Goal: Task Accomplishment & Management: Manage account settings

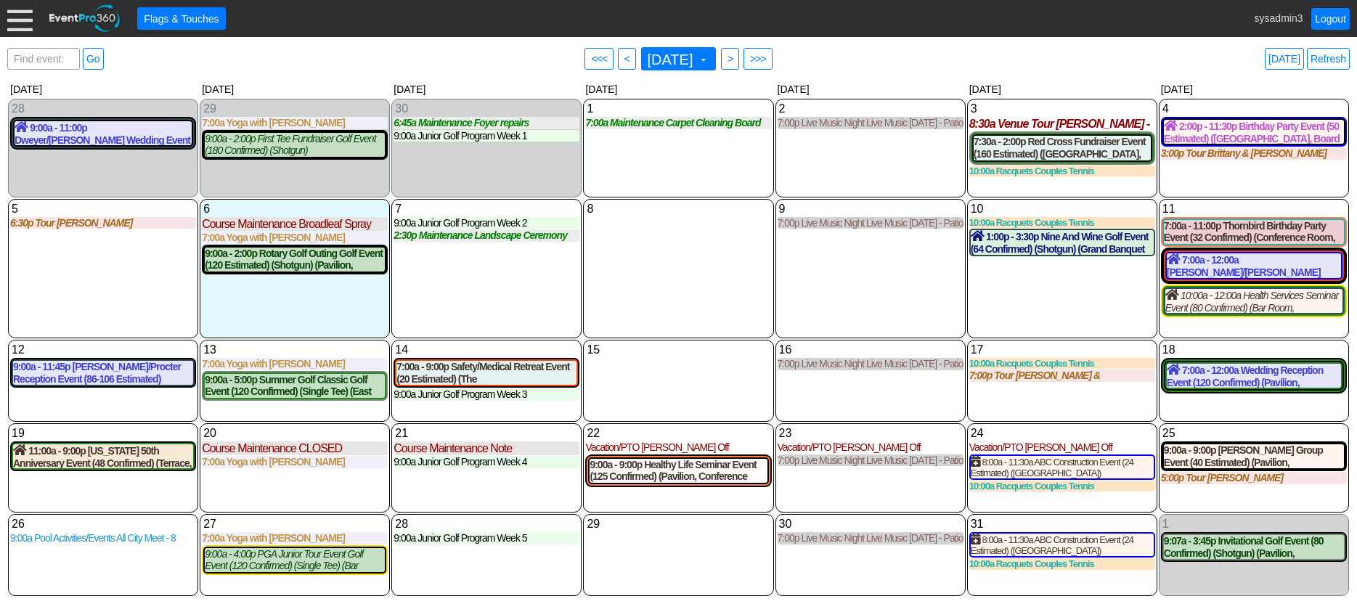
click at [24, 20] on div at bounding box center [19, 18] width 25 height 25
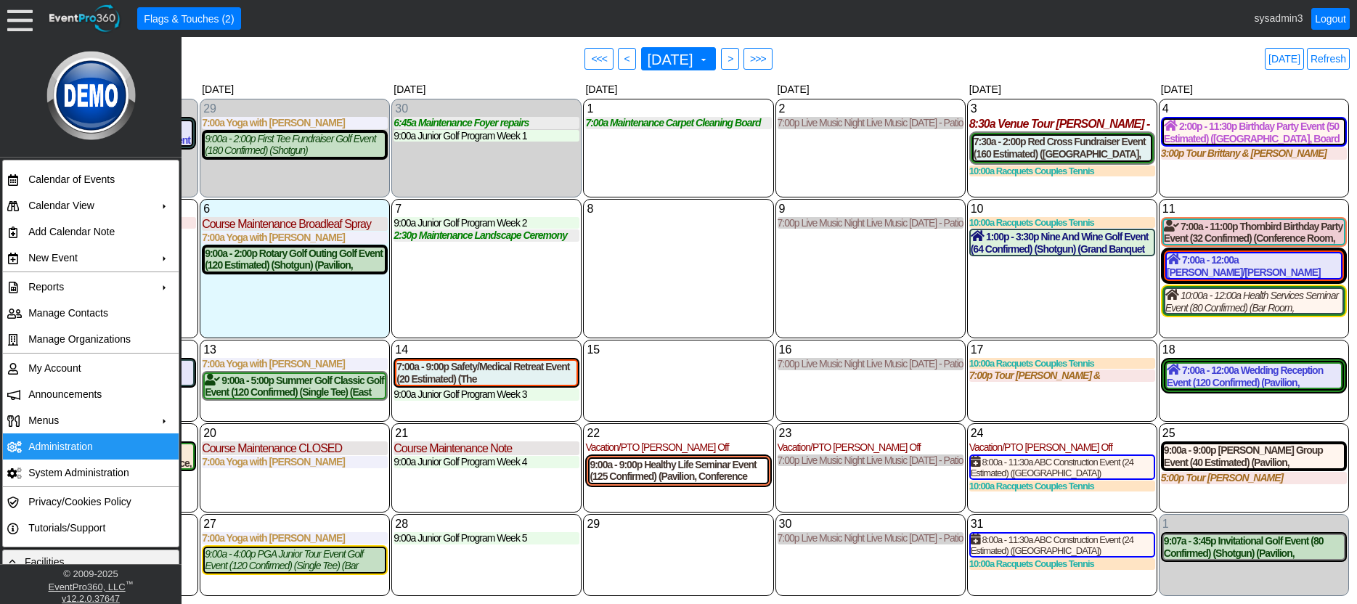
click at [59, 443] on td "Administration" at bounding box center [88, 447] width 130 height 26
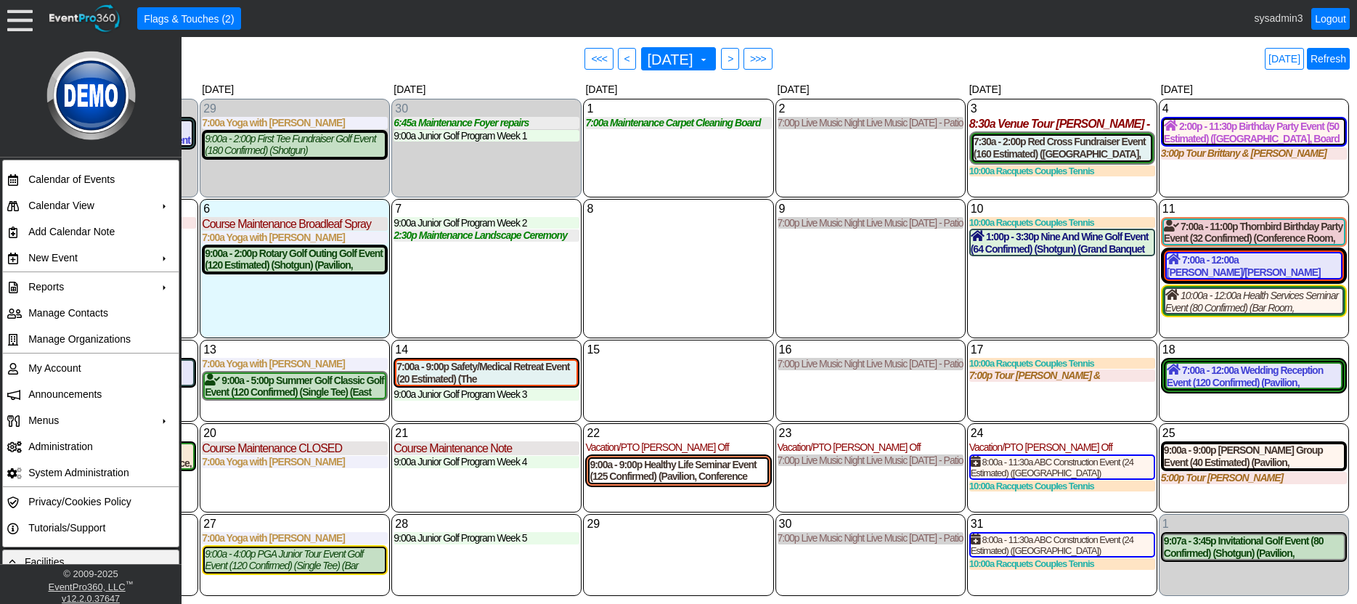
click at [1338, 56] on link "Refresh" at bounding box center [1328, 59] width 43 height 22
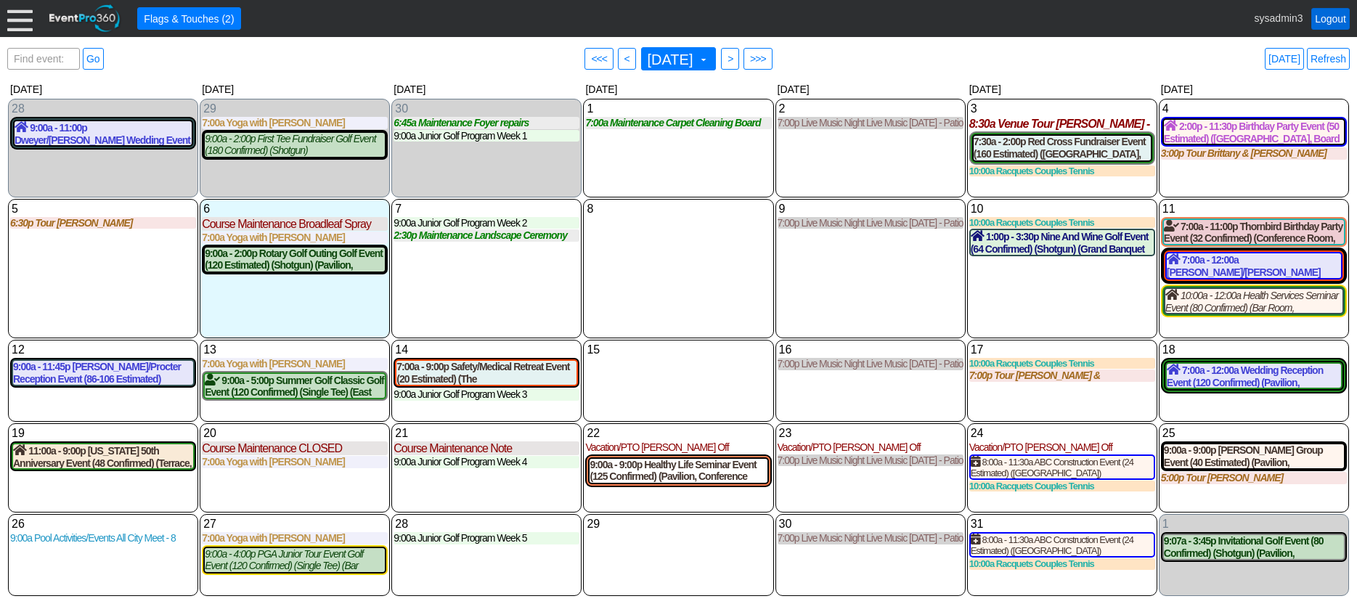
click at [1338, 17] on link "Logout" at bounding box center [1330, 19] width 38 height 22
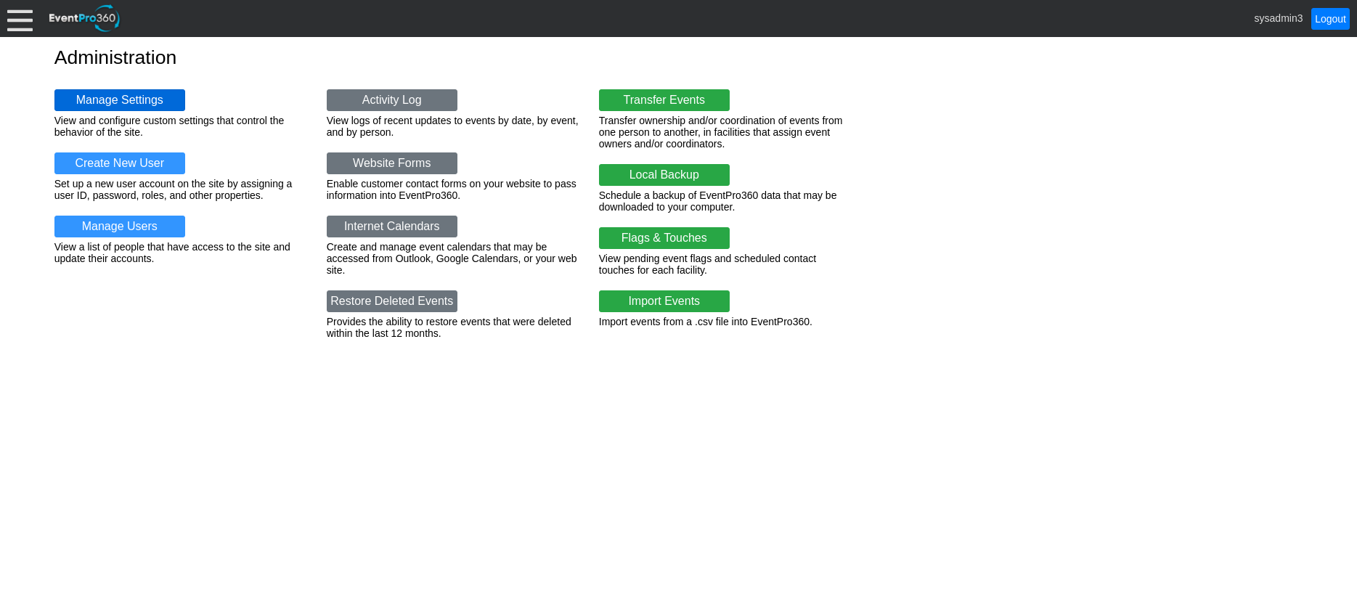
click at [99, 106] on link "Manage Settings" at bounding box center [119, 100] width 131 height 22
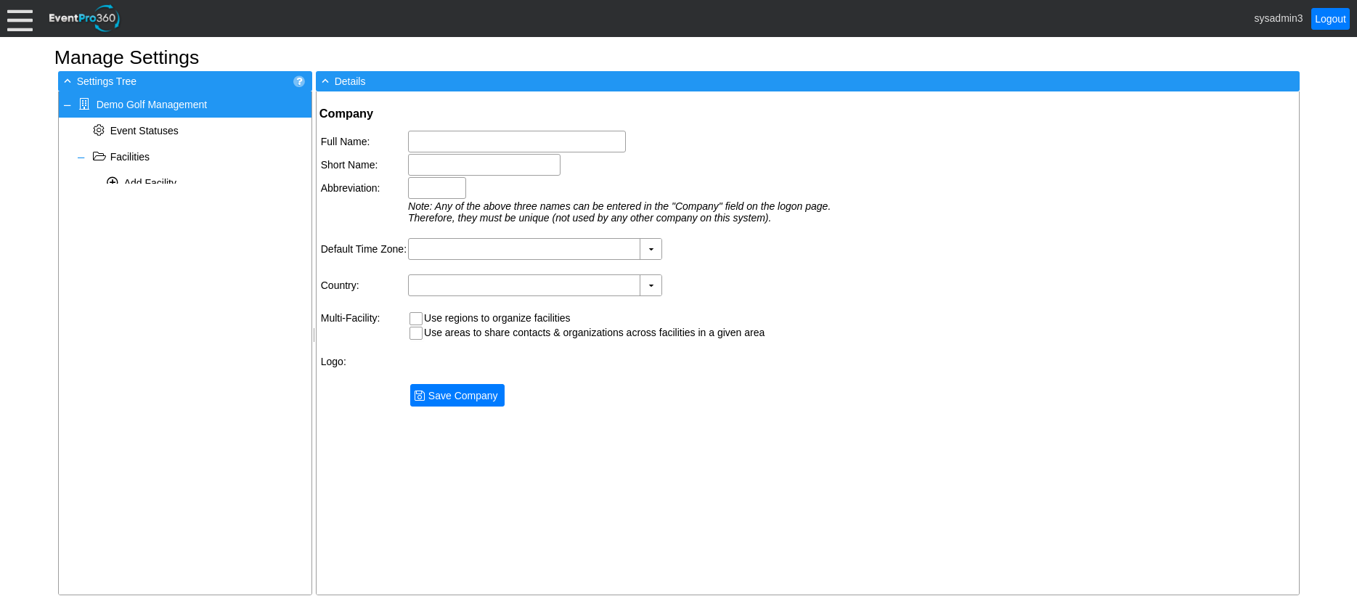
type input "Demo Golf Management"
type input "Demo Golf"
type input "Demo"
type input "(GMT-06:00) Central Time (US & Canada)"
type input "United States (English)"
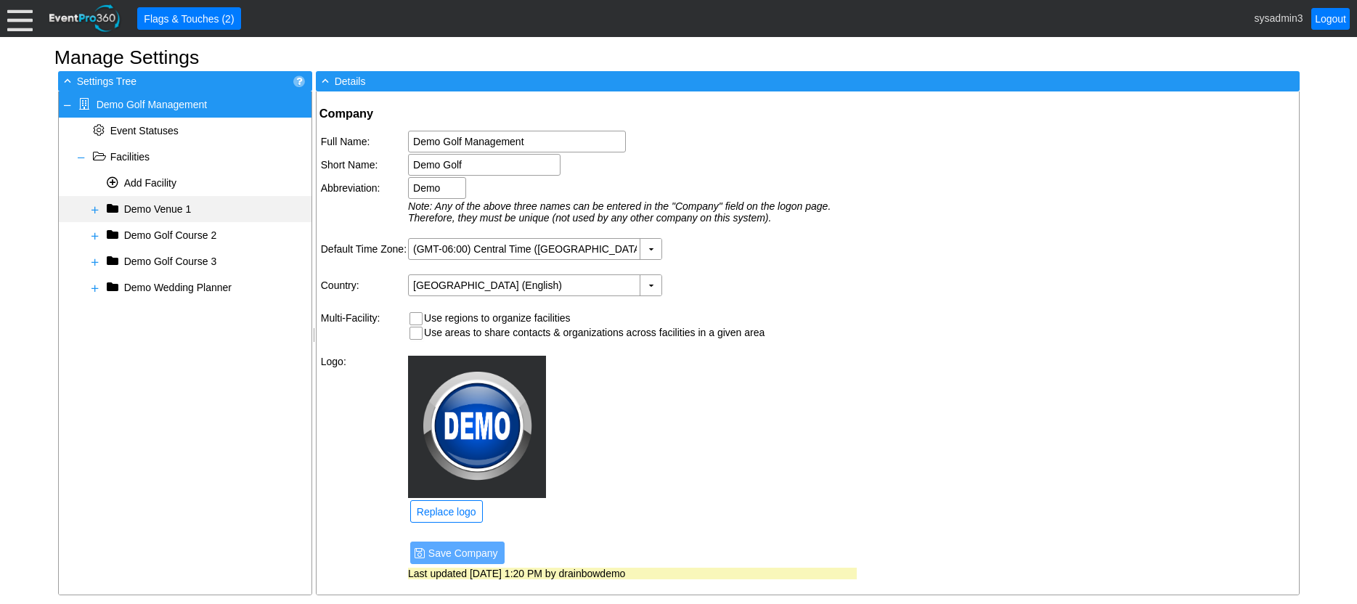
click at [93, 211] on span at bounding box center [95, 210] width 12 height 12
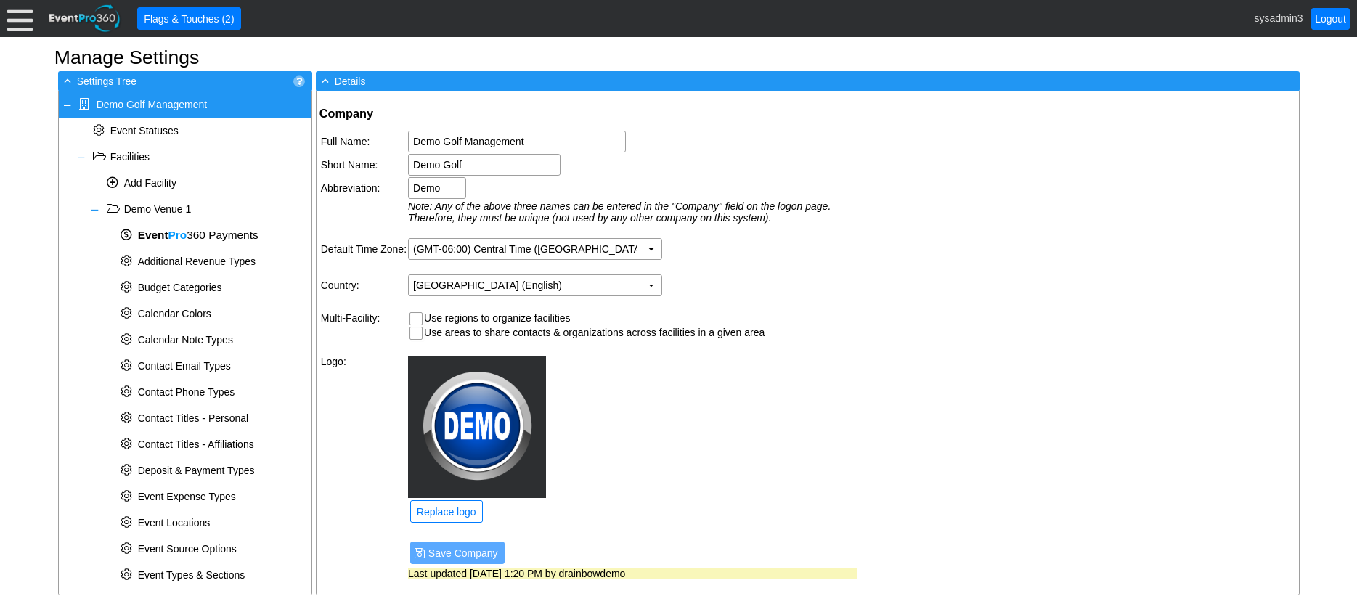
click at [25, 20] on div at bounding box center [19, 18] width 25 height 25
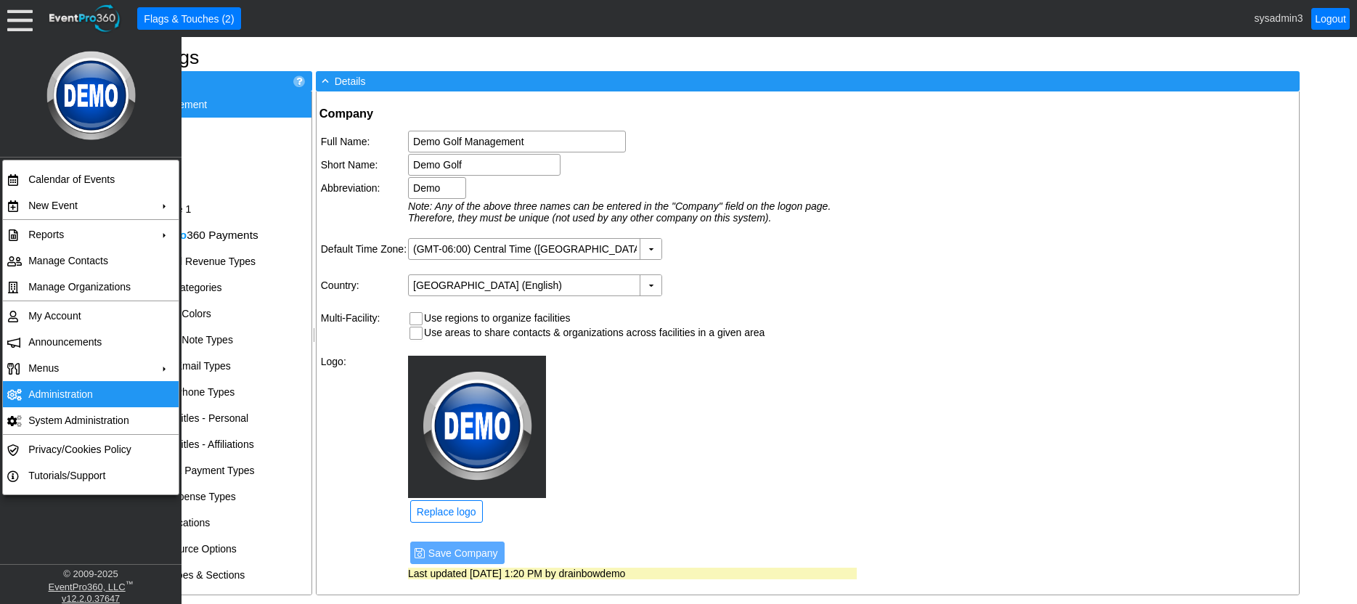
click at [69, 393] on td "Administration" at bounding box center [88, 394] width 130 height 26
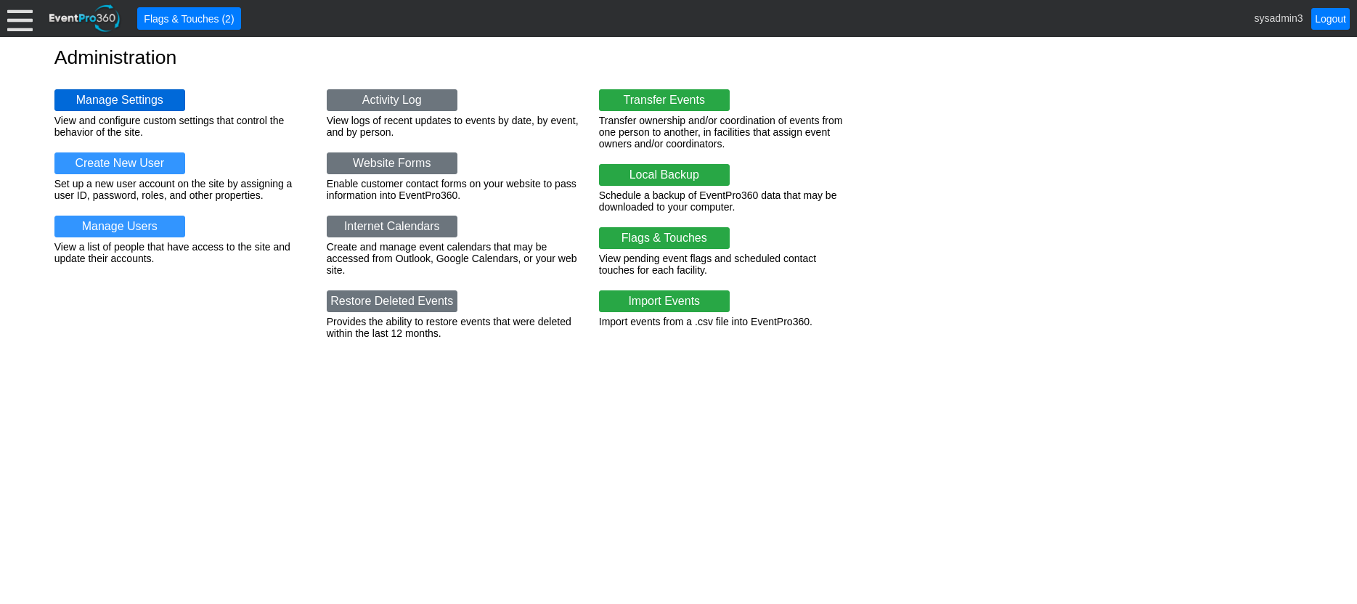
click at [122, 93] on link "Manage Settings" at bounding box center [119, 100] width 131 height 22
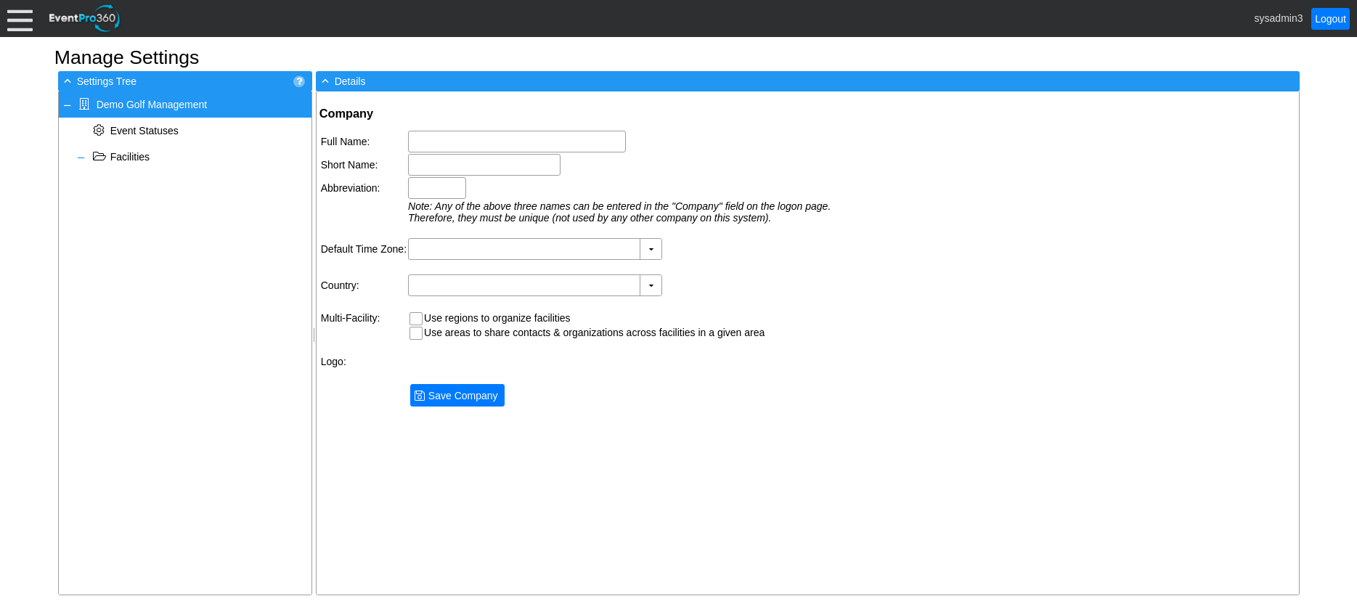
type input "Demo Golf Management"
type input "Demo Golf"
type input "Demo"
type input "(GMT-06:00) Central Time ([GEOGRAPHIC_DATA] & [GEOGRAPHIC_DATA])"
type input "[GEOGRAPHIC_DATA] (English)"
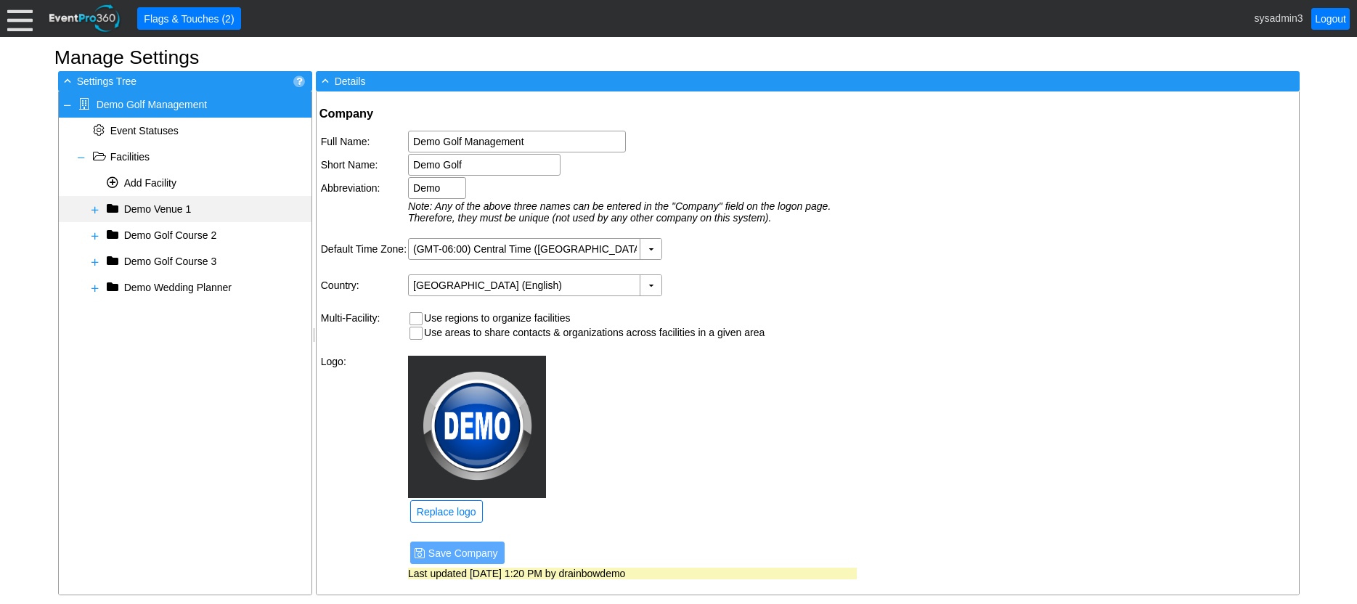
click at [92, 208] on span at bounding box center [95, 210] width 12 height 12
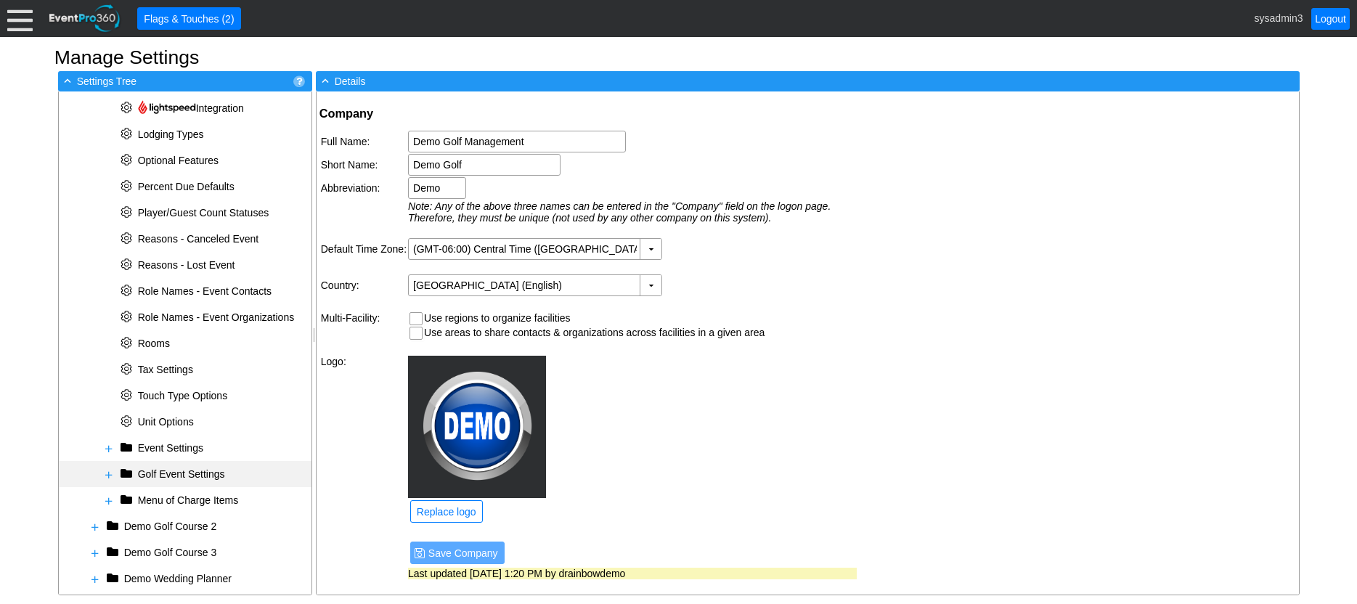
scroll to position [561, 0]
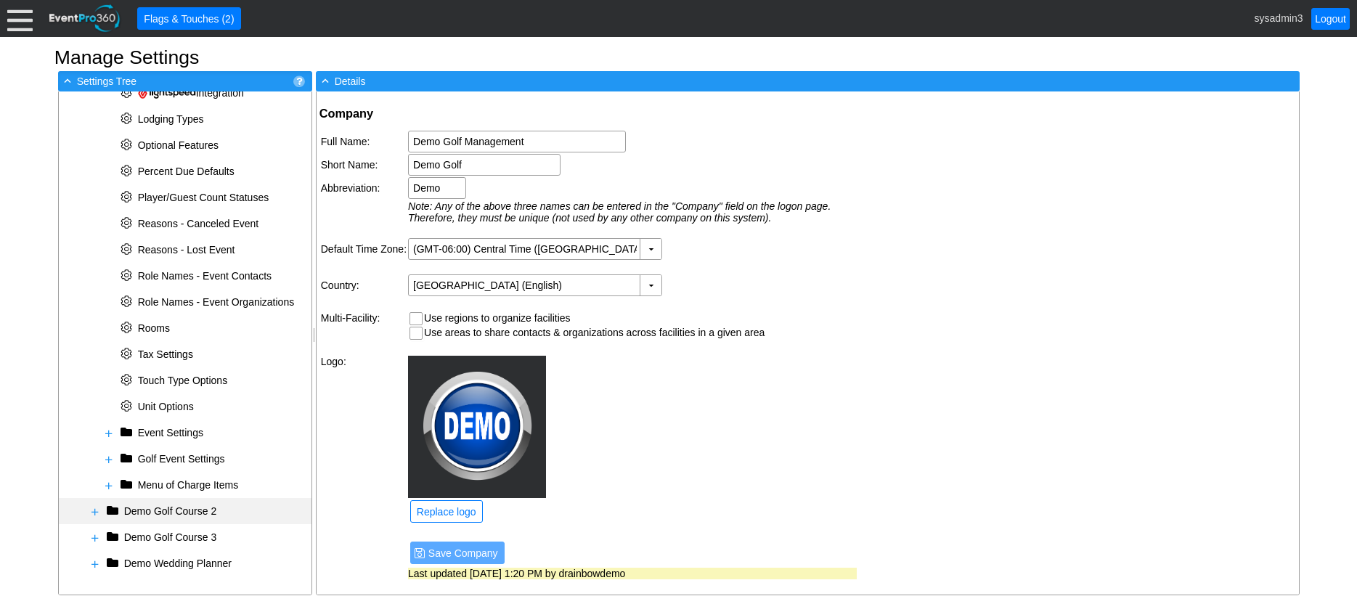
click at [94, 512] on span at bounding box center [95, 512] width 12 height 12
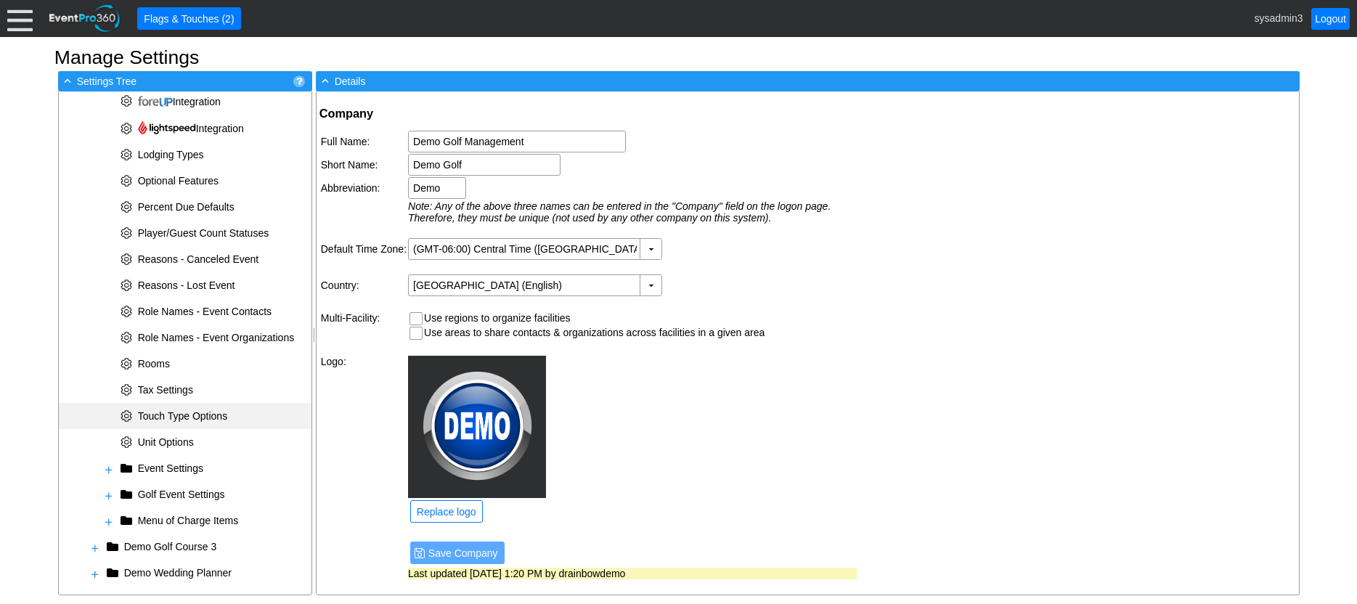
scroll to position [1372, 0]
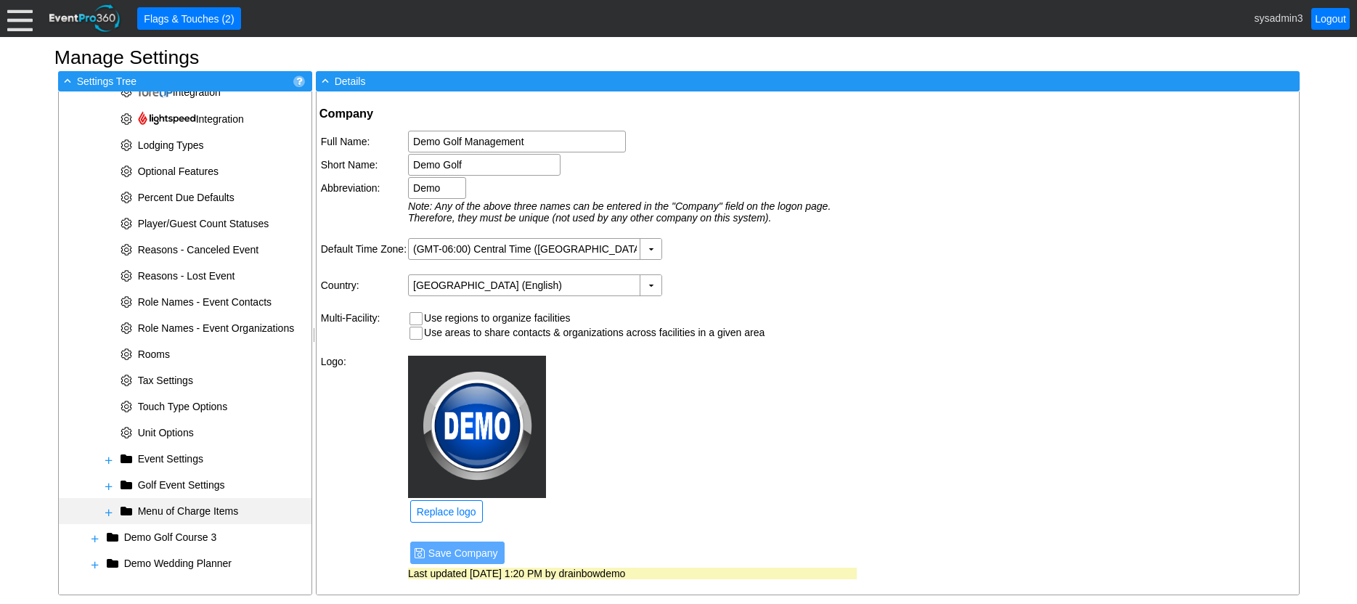
click at [110, 516] on span at bounding box center [109, 513] width 12 height 12
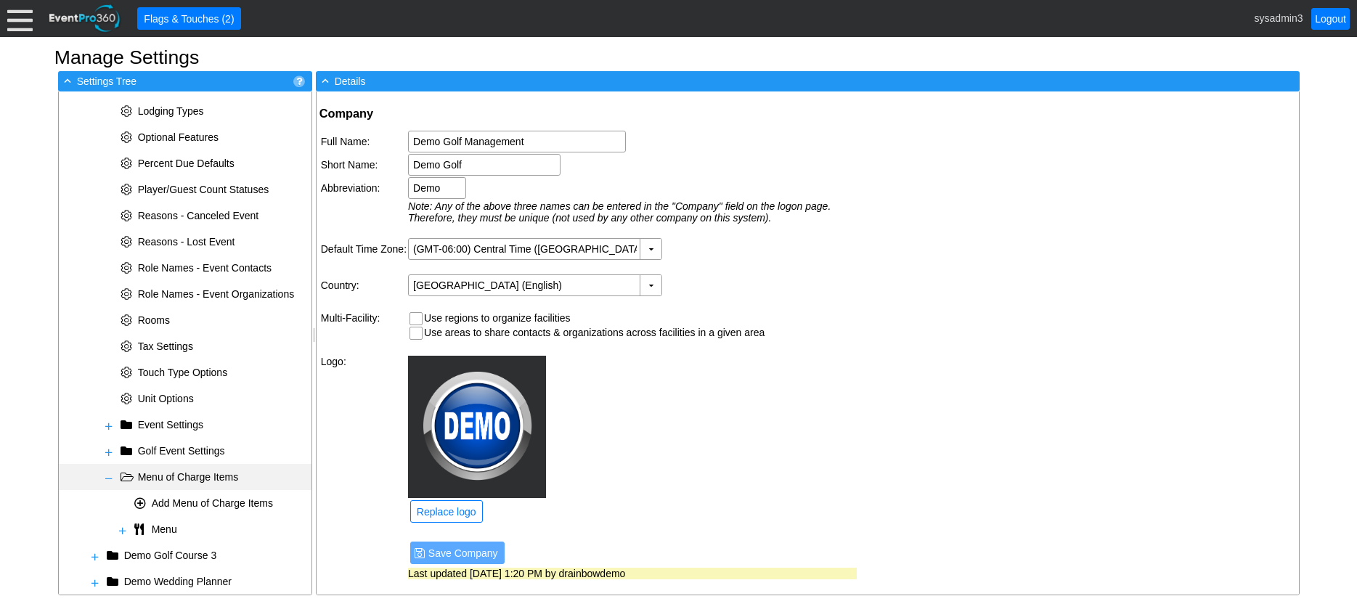
scroll to position [1425, 0]
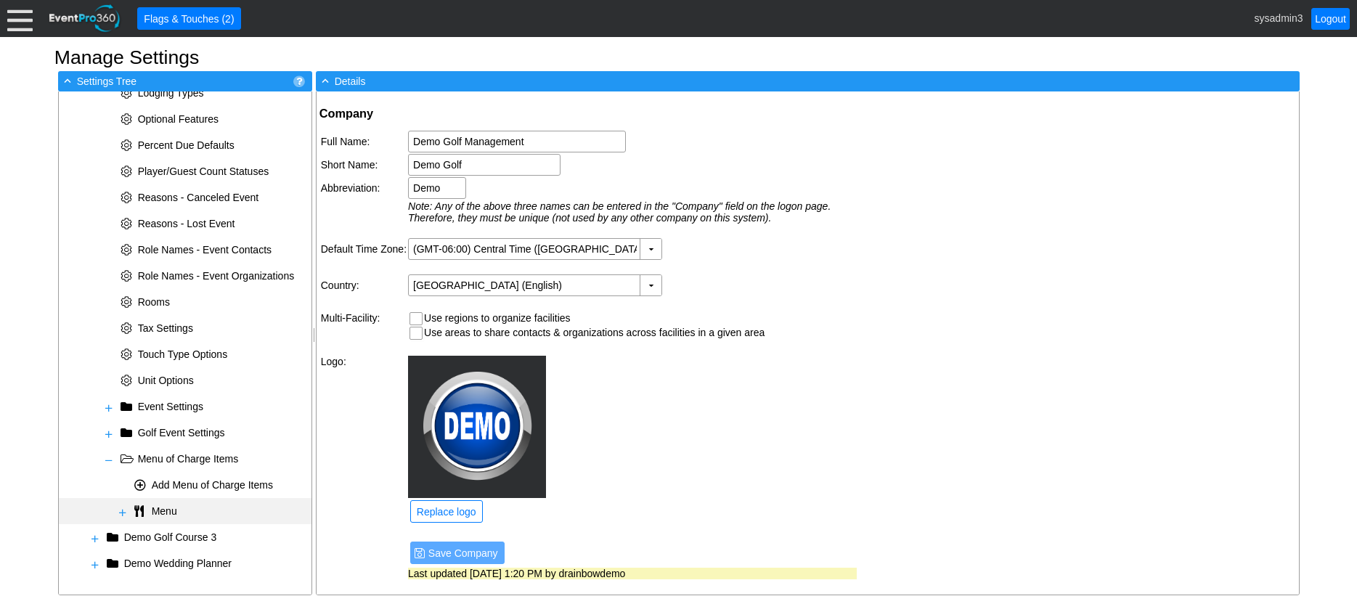
click at [124, 513] on span at bounding box center [123, 513] width 12 height 12
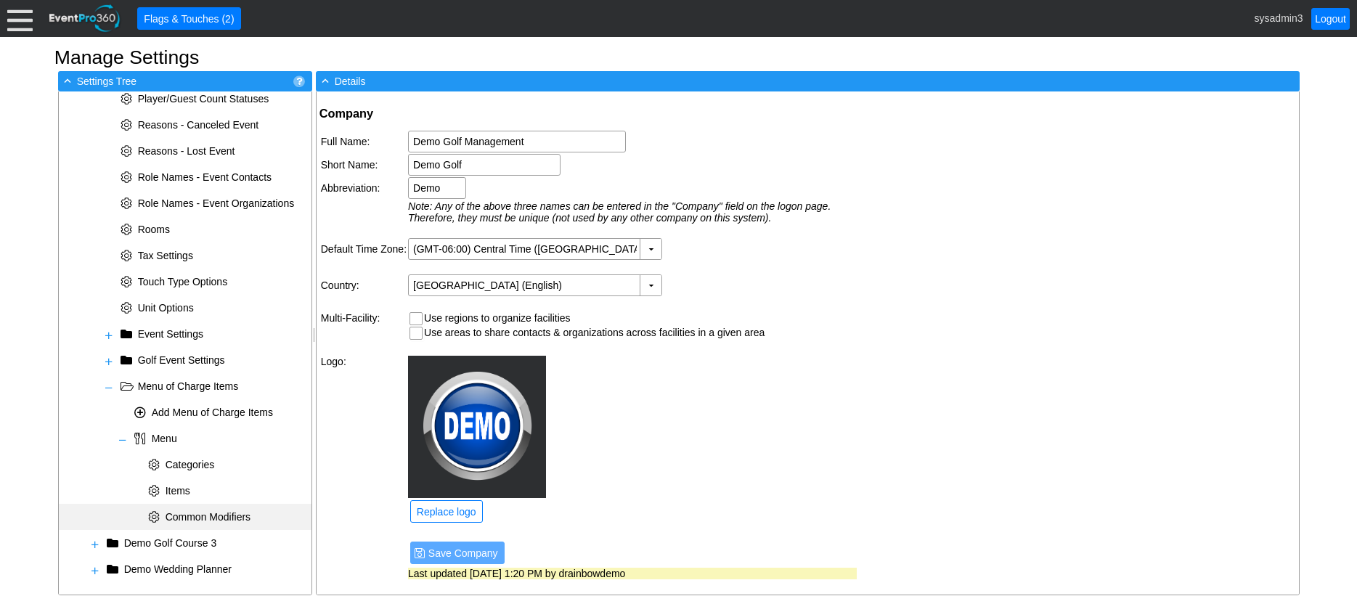
scroll to position [1503, 0]
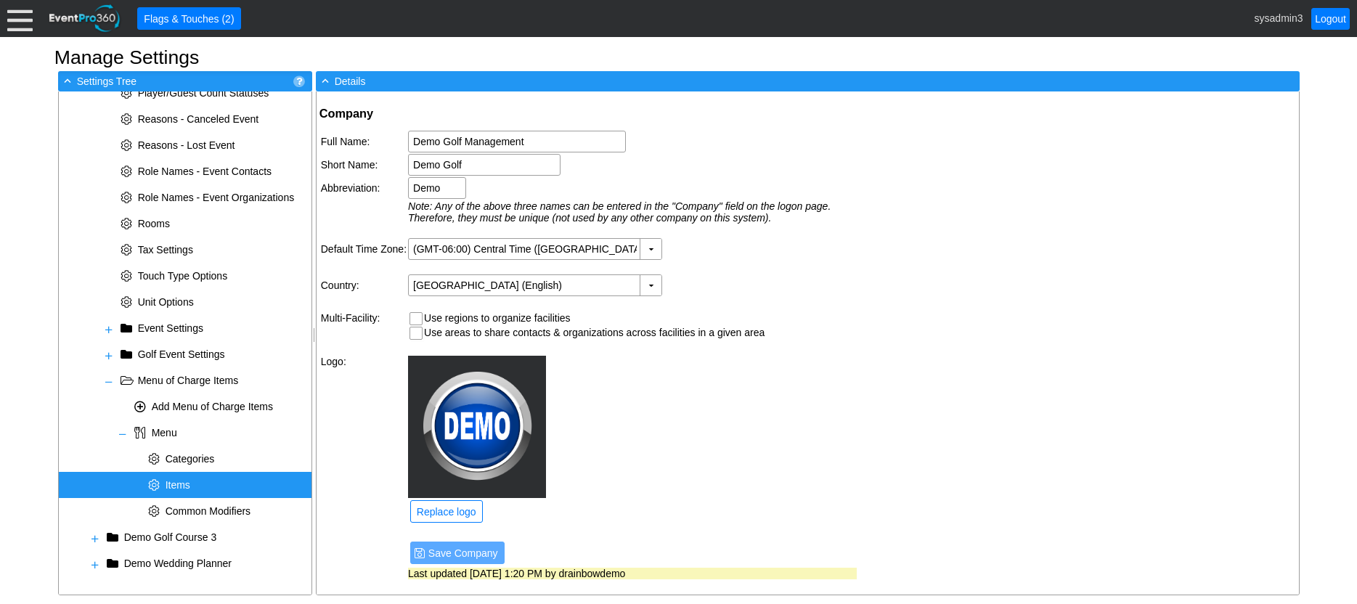
click at [190, 484] on span "Items" at bounding box center [178, 485] width 25 height 12
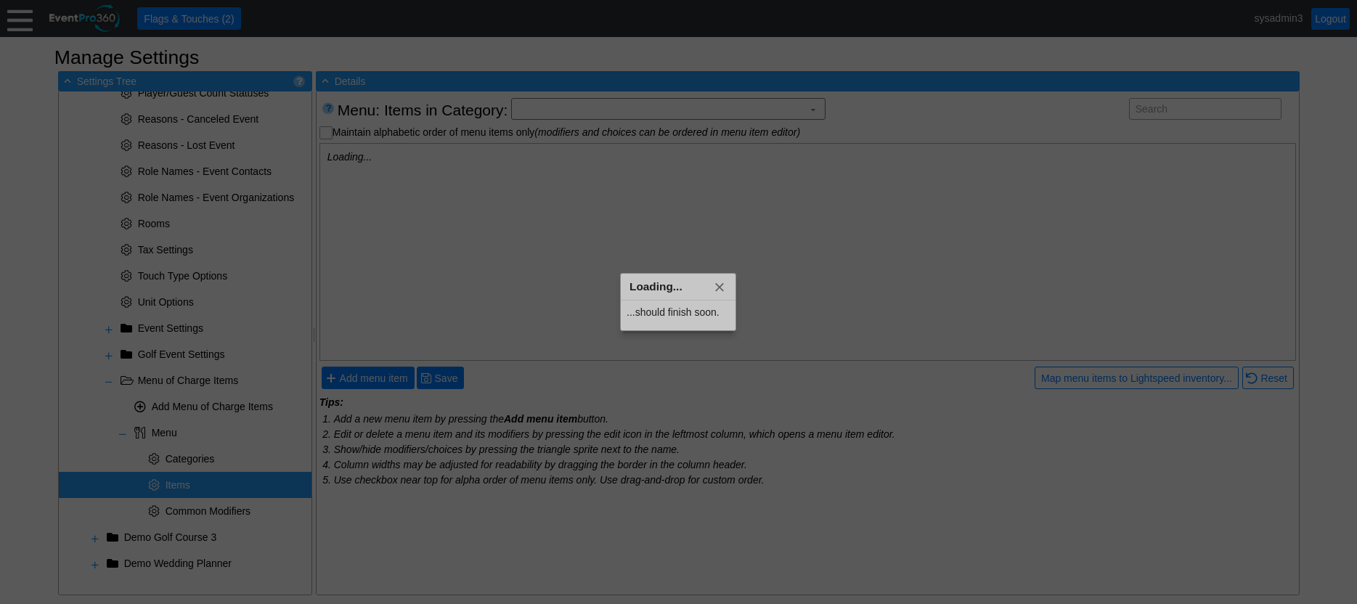
checkbox input "true"
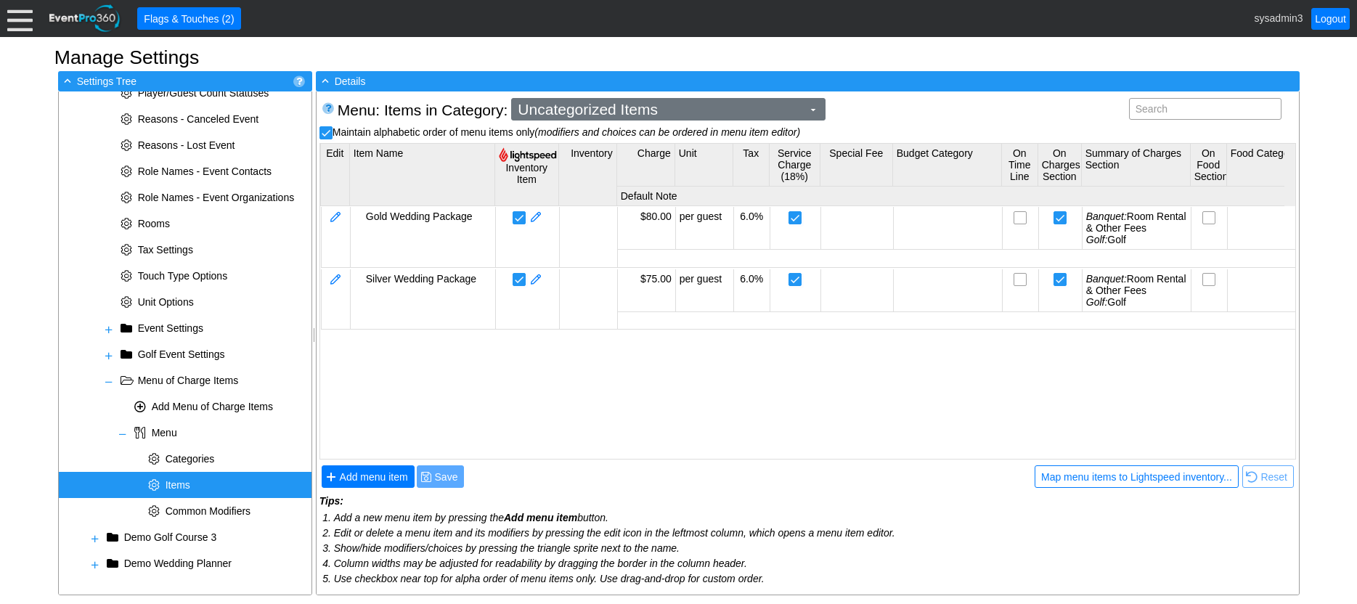
click at [697, 103] on span "Uncategorized Items" at bounding box center [660, 109] width 290 height 15
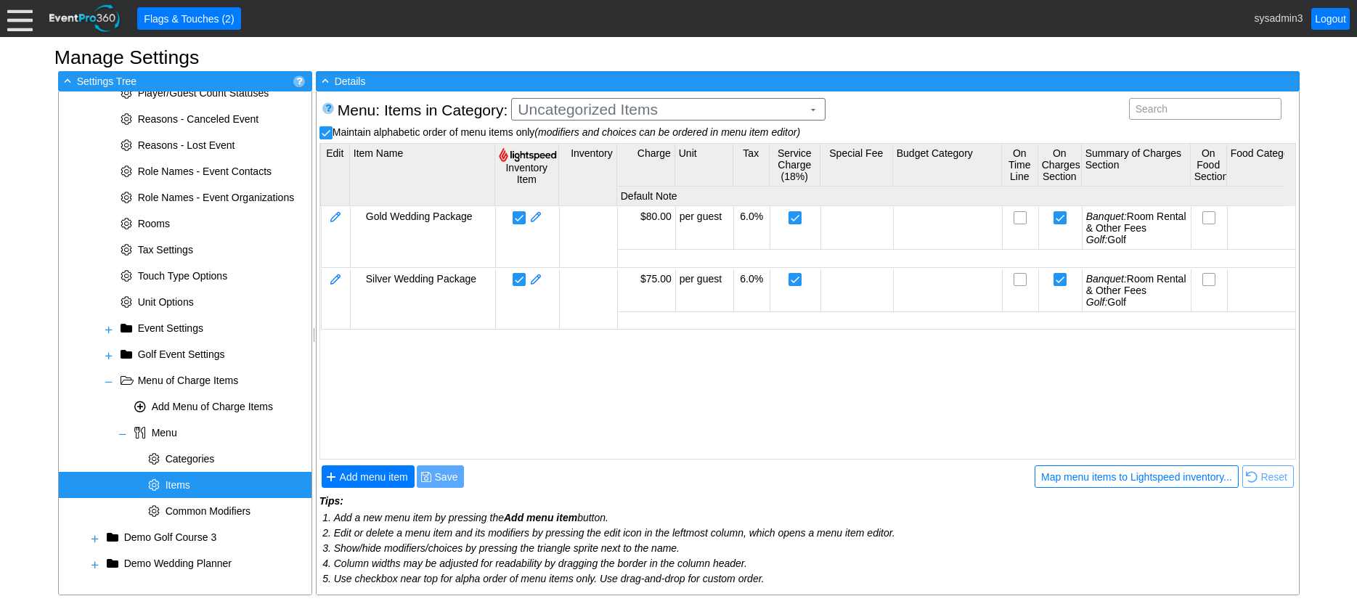
drag, startPoint x: 489, startPoint y: 349, endPoint x: 526, endPoint y: 240, distance: 114.6
click at [489, 346] on div "Gold Wedding Package $80.00 per guest 6.0% Banquet: Room Rental & Other Fees Go…" at bounding box center [995, 331] width 1350 height 250
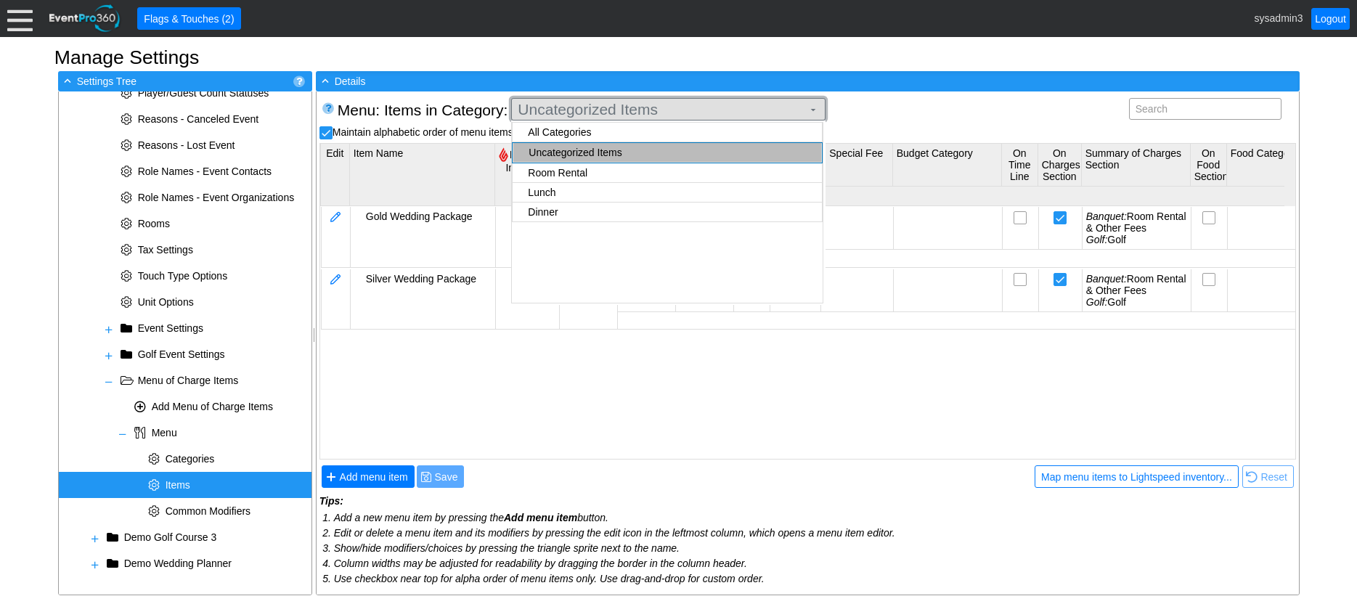
click at [779, 107] on span "Uncategorized Items" at bounding box center [660, 109] width 290 height 15
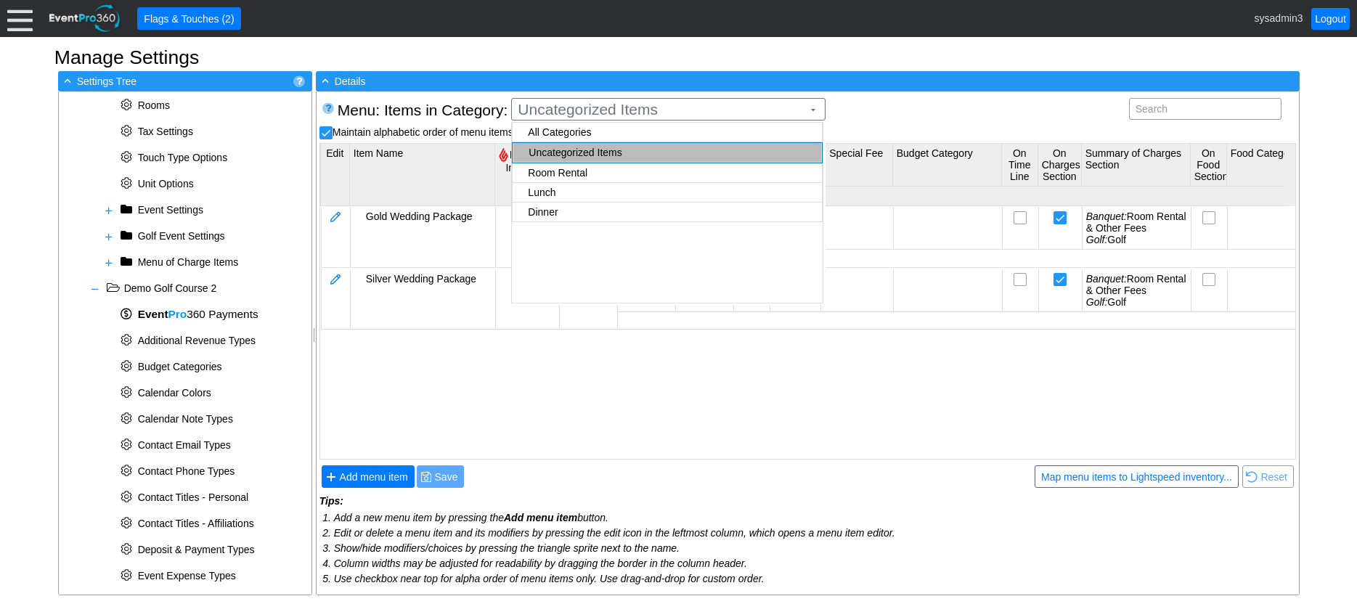
scroll to position [704, 0]
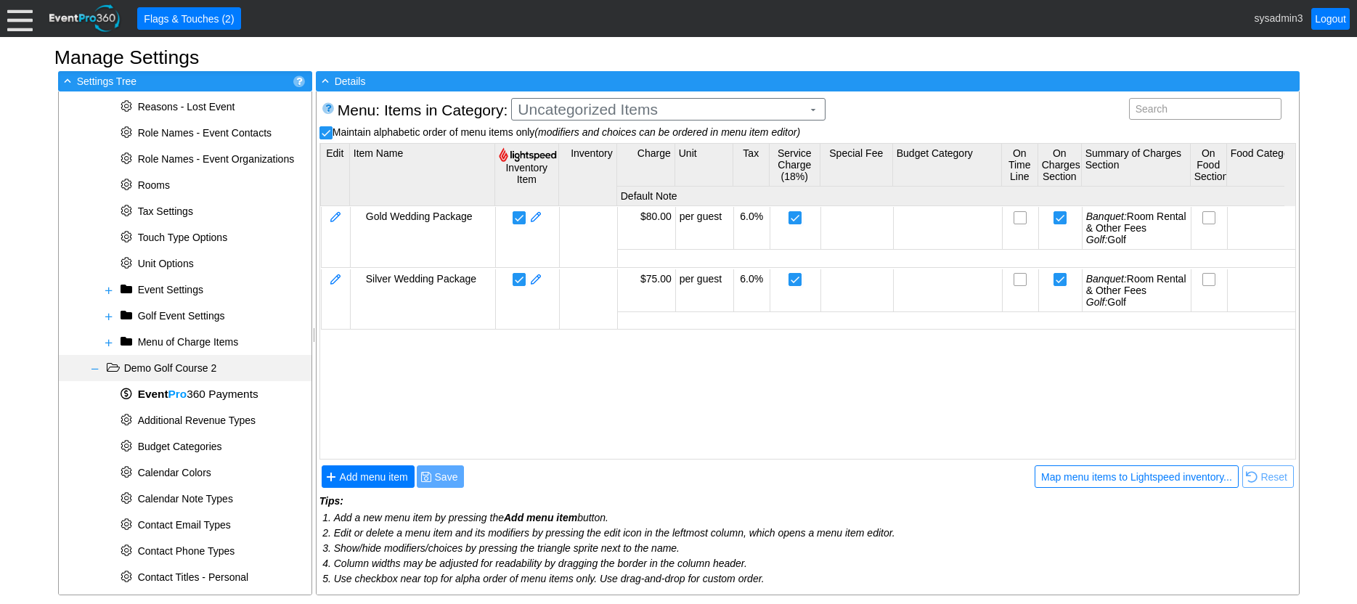
click at [96, 367] on span at bounding box center [95, 369] width 12 height 12
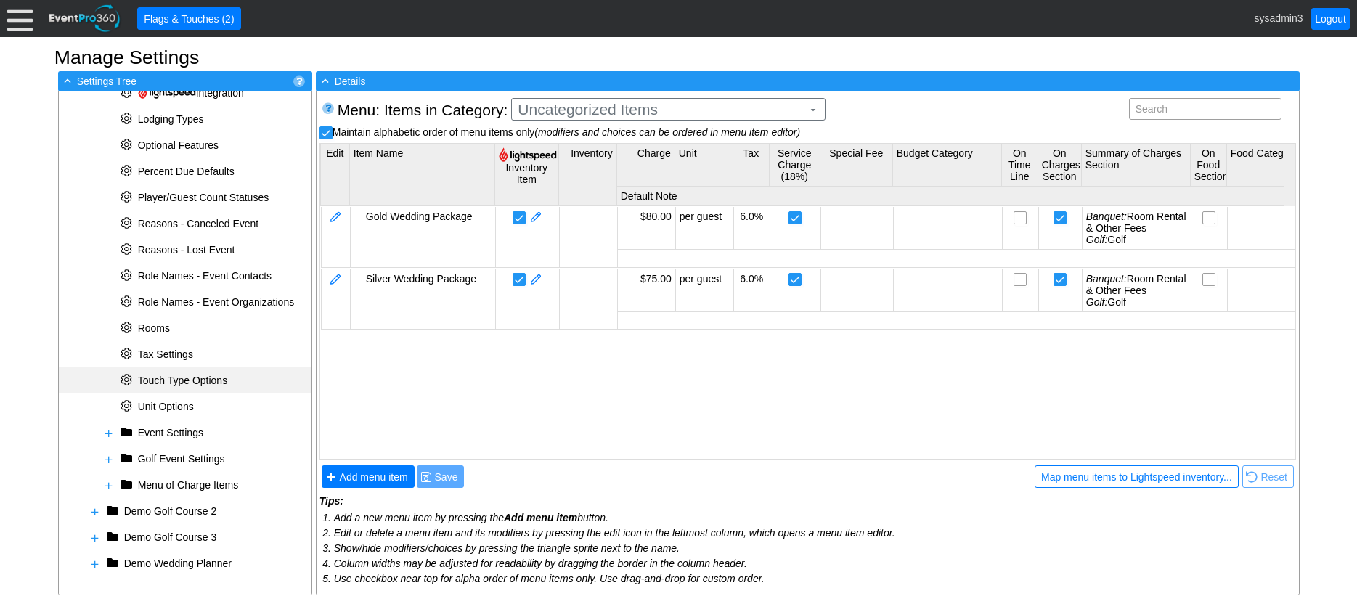
scroll to position [561, 0]
click at [110, 485] on span at bounding box center [109, 486] width 12 height 12
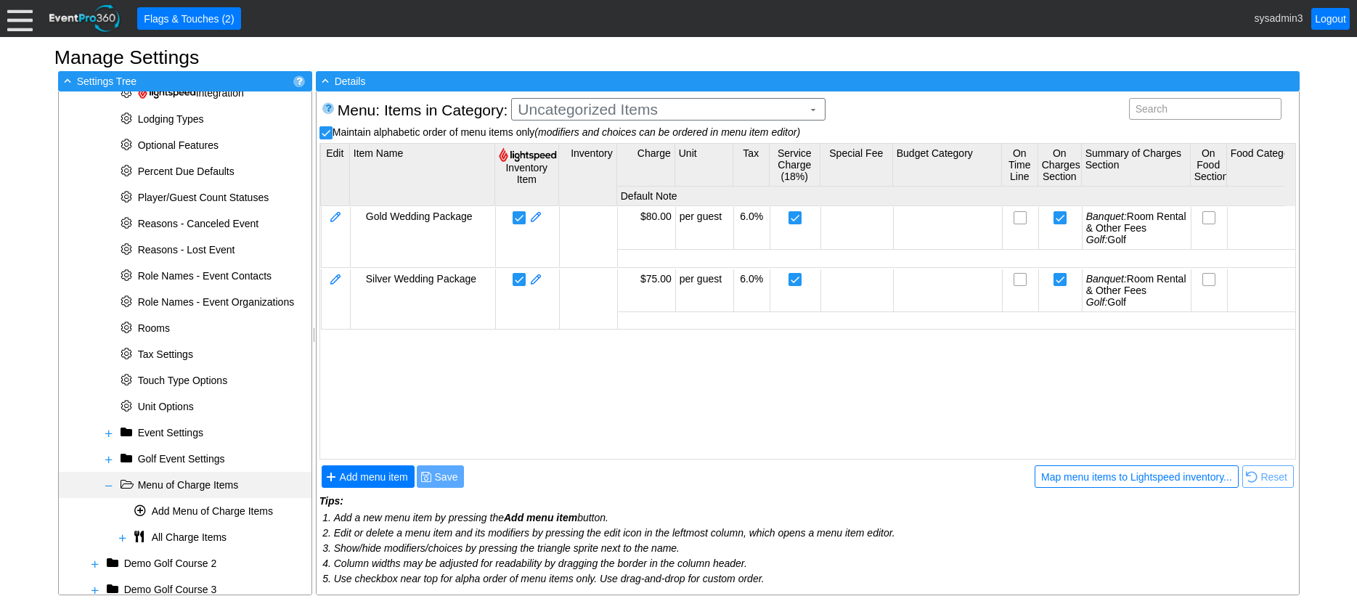
scroll to position [614, 0]
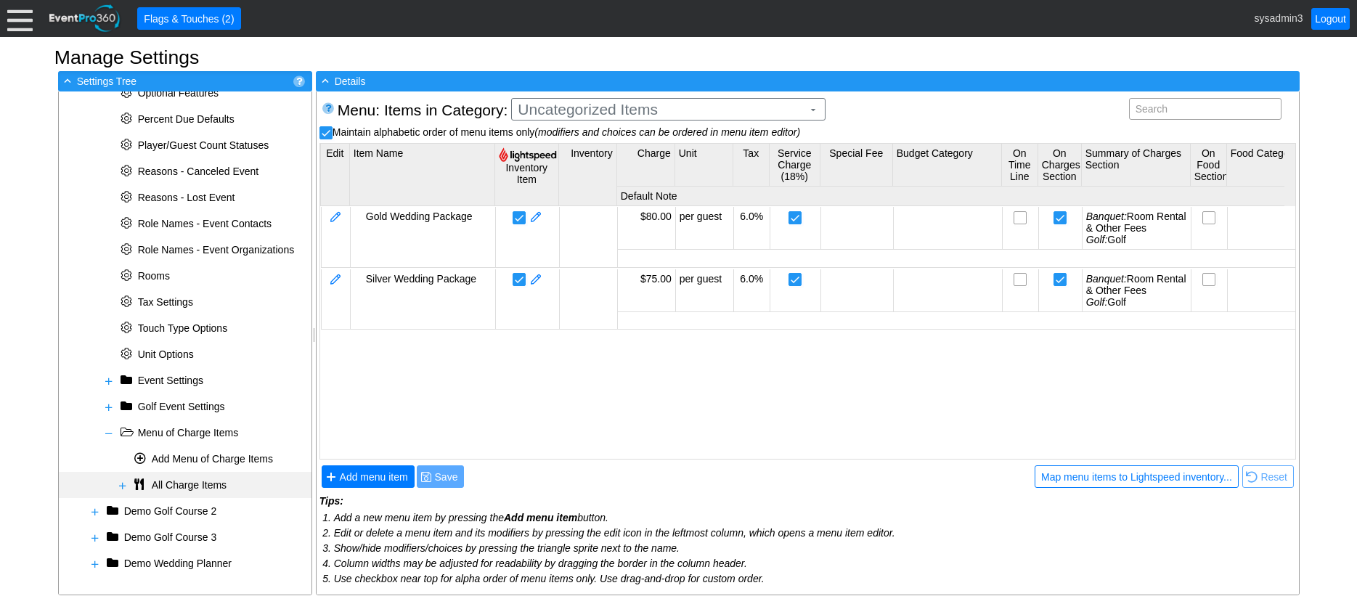
click at [123, 487] on span at bounding box center [123, 486] width 12 height 12
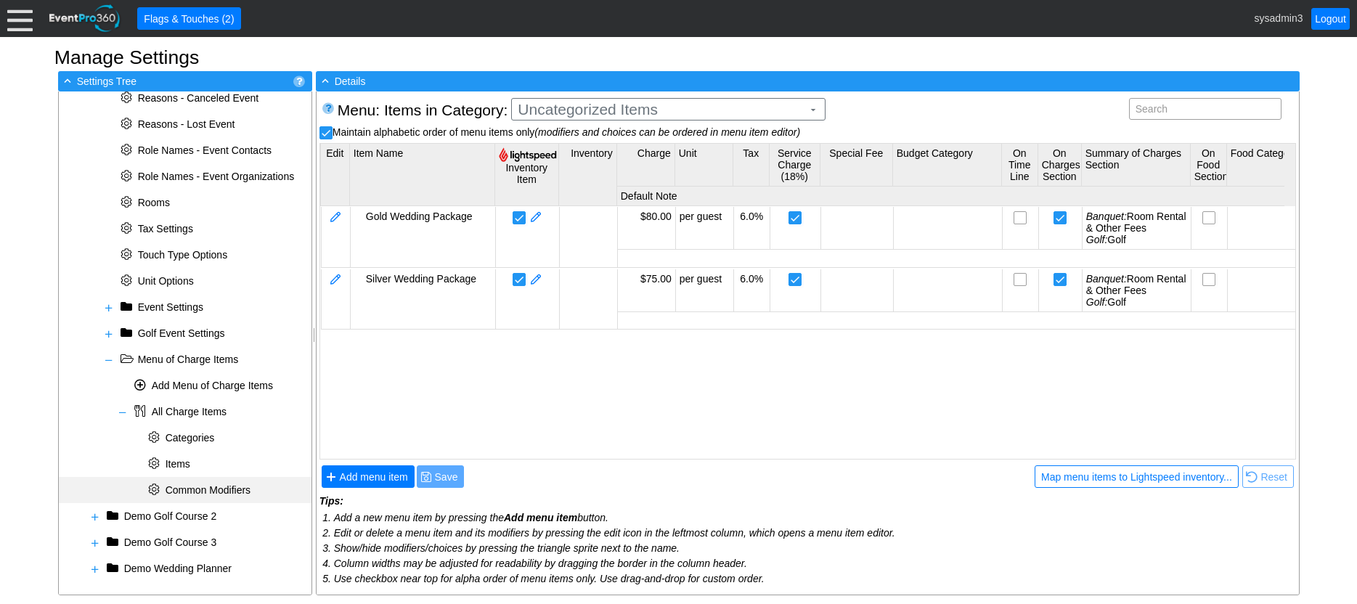
scroll to position [692, 0]
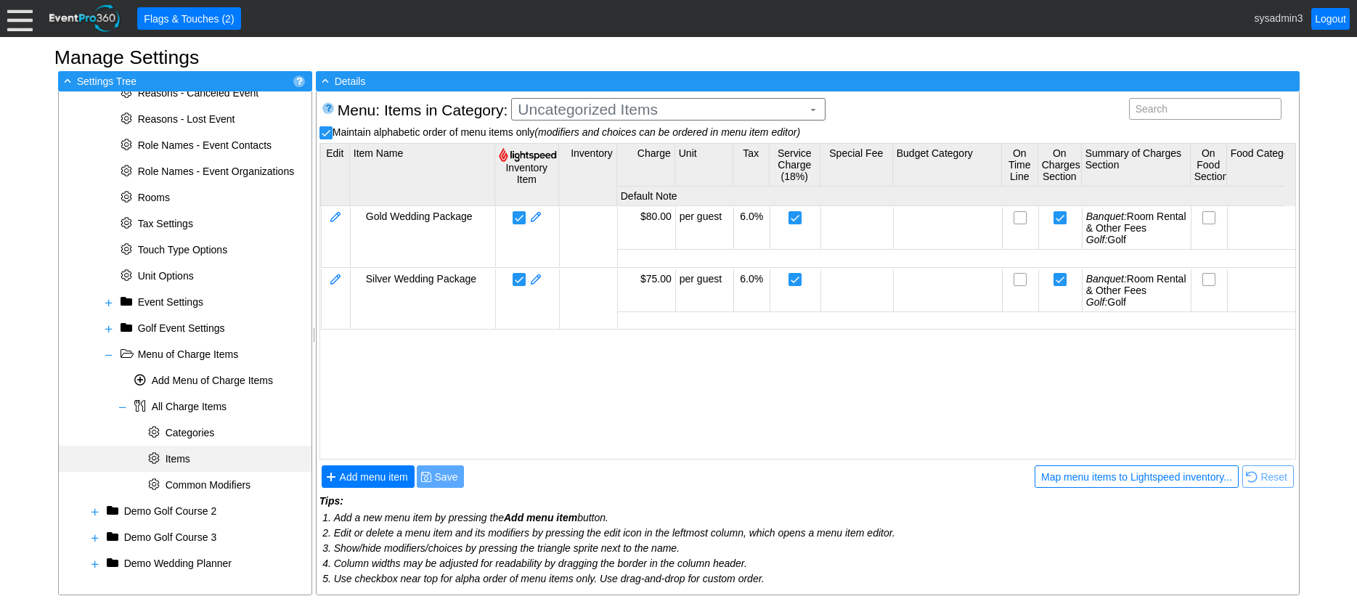
click at [191, 455] on span "Items" at bounding box center [169, 459] width 48 height 12
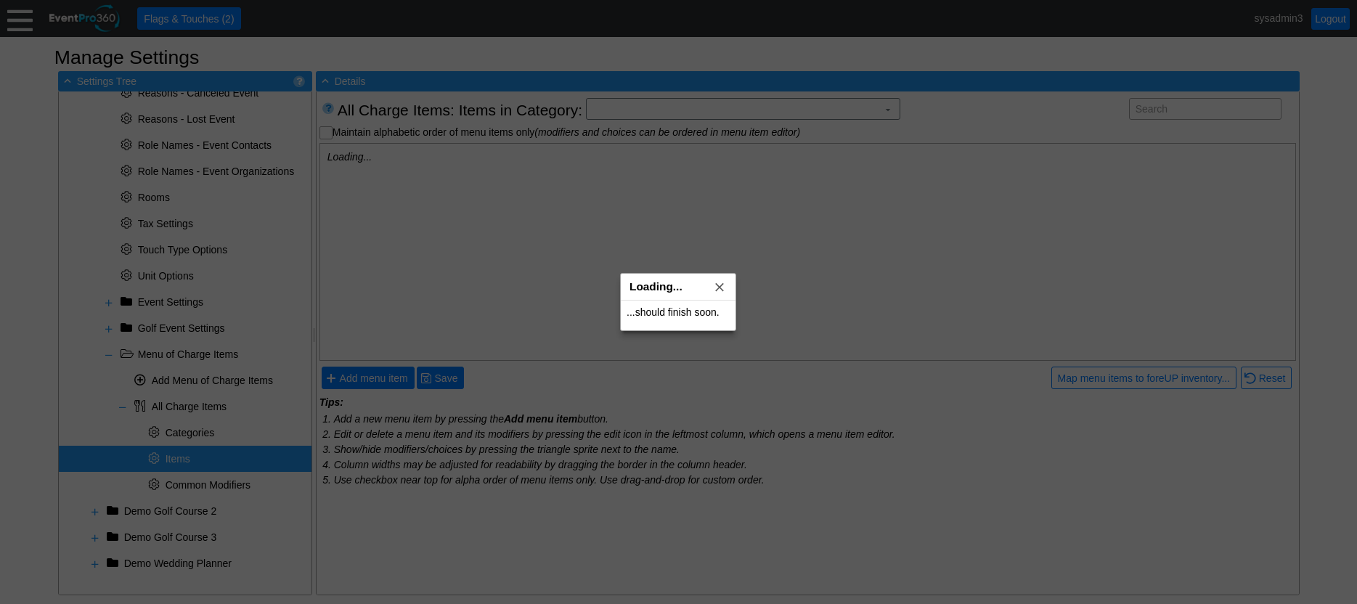
scroll to position [0, 0]
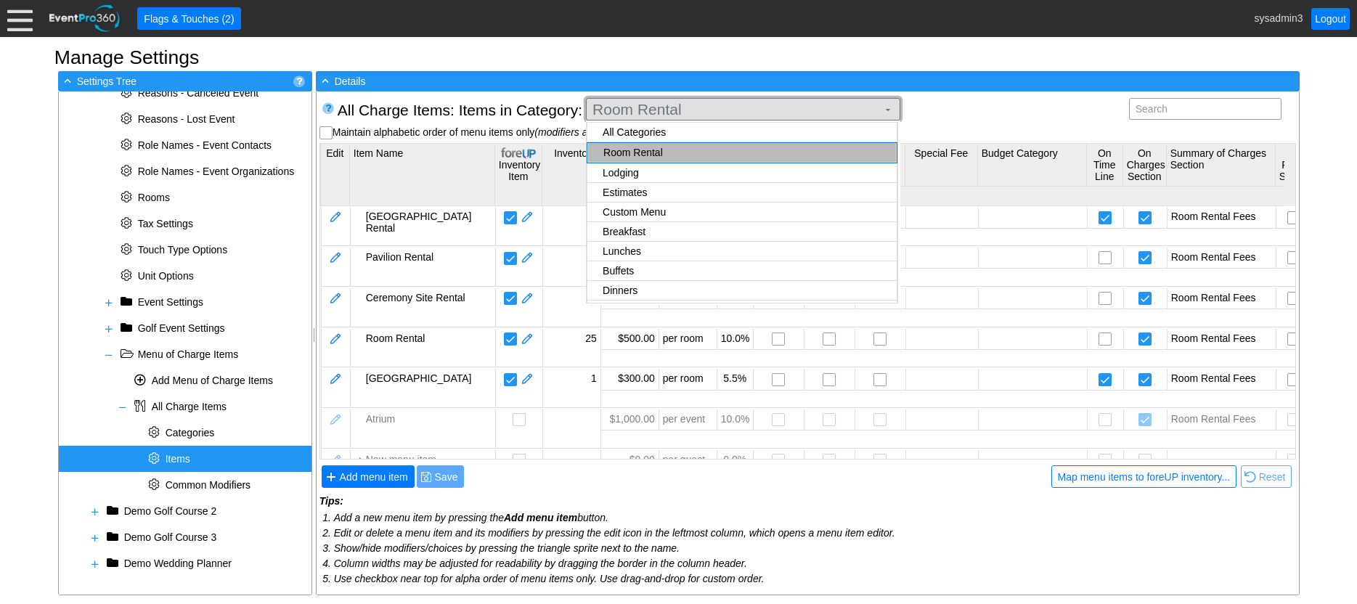
click at [802, 107] on span "Room Rental" at bounding box center [735, 109] width 290 height 15
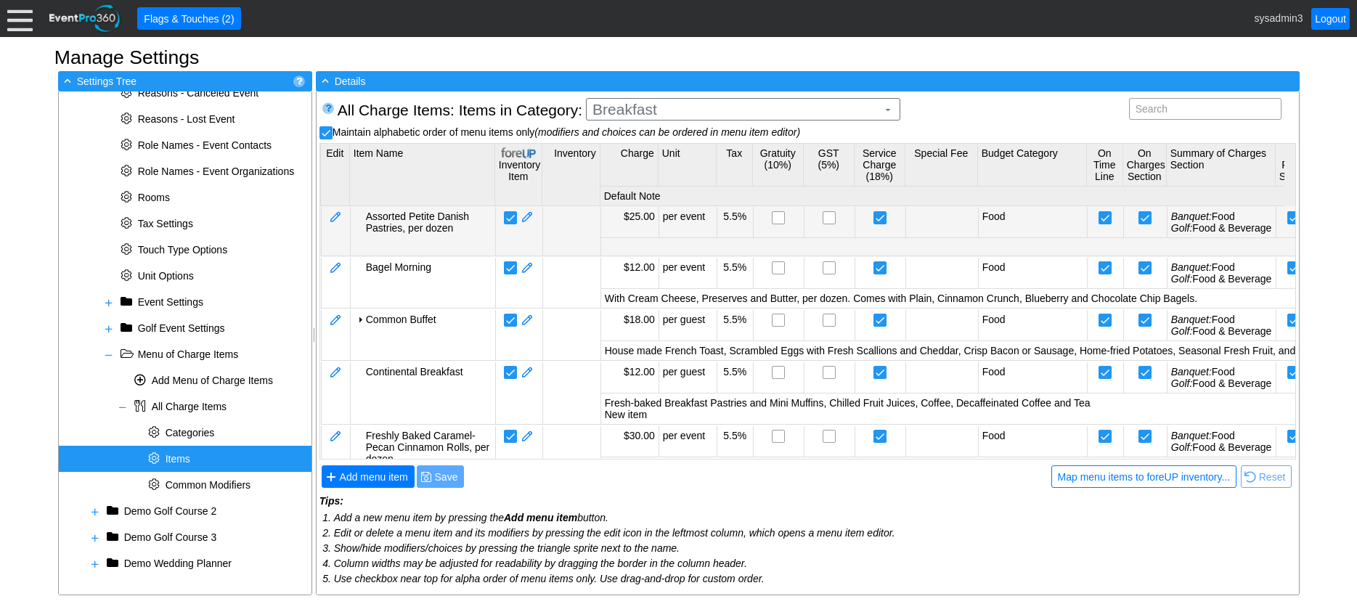
click at [648, 209] on body "Calendar of Events + New Event + Reports + Manage Contacts + Manage Organizatio…" at bounding box center [678, 302] width 1357 height 604
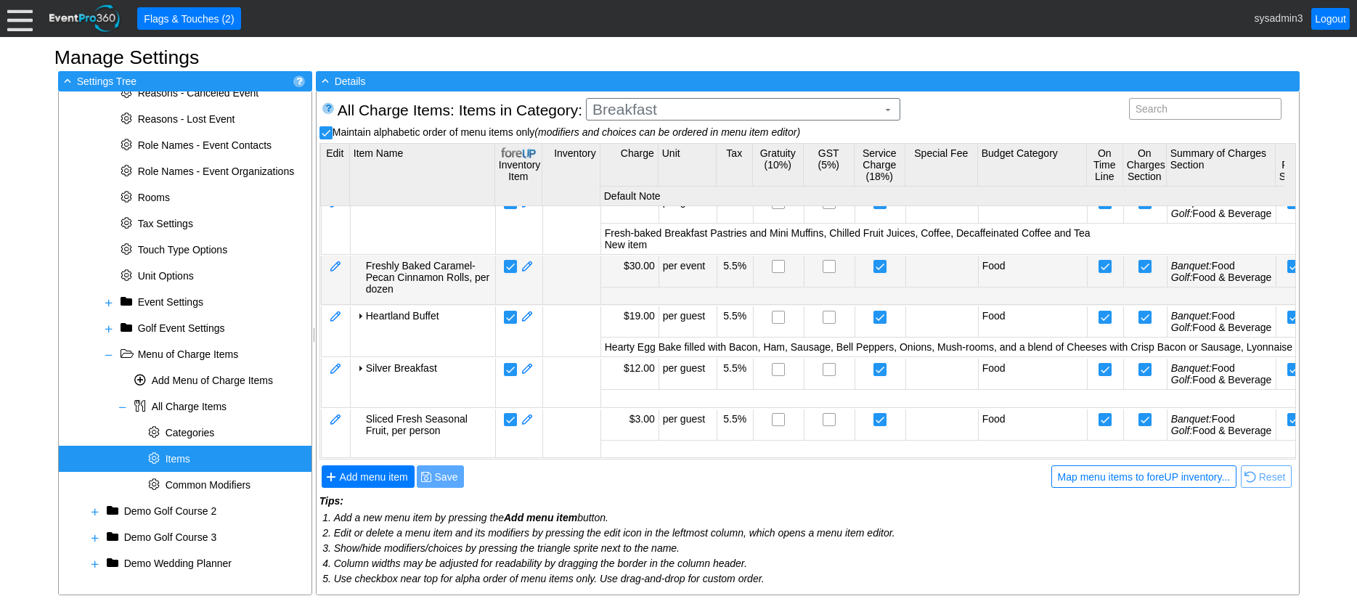
scroll to position [5, 0]
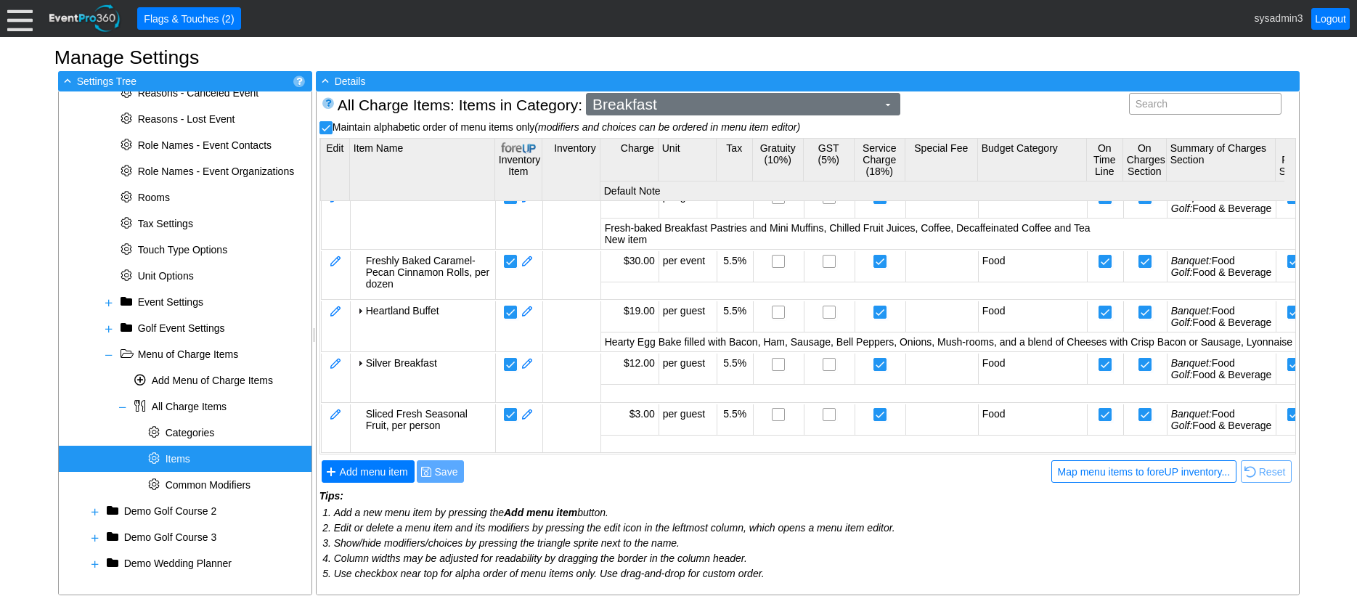
click at [773, 102] on span "Breakfast" at bounding box center [735, 104] width 290 height 15
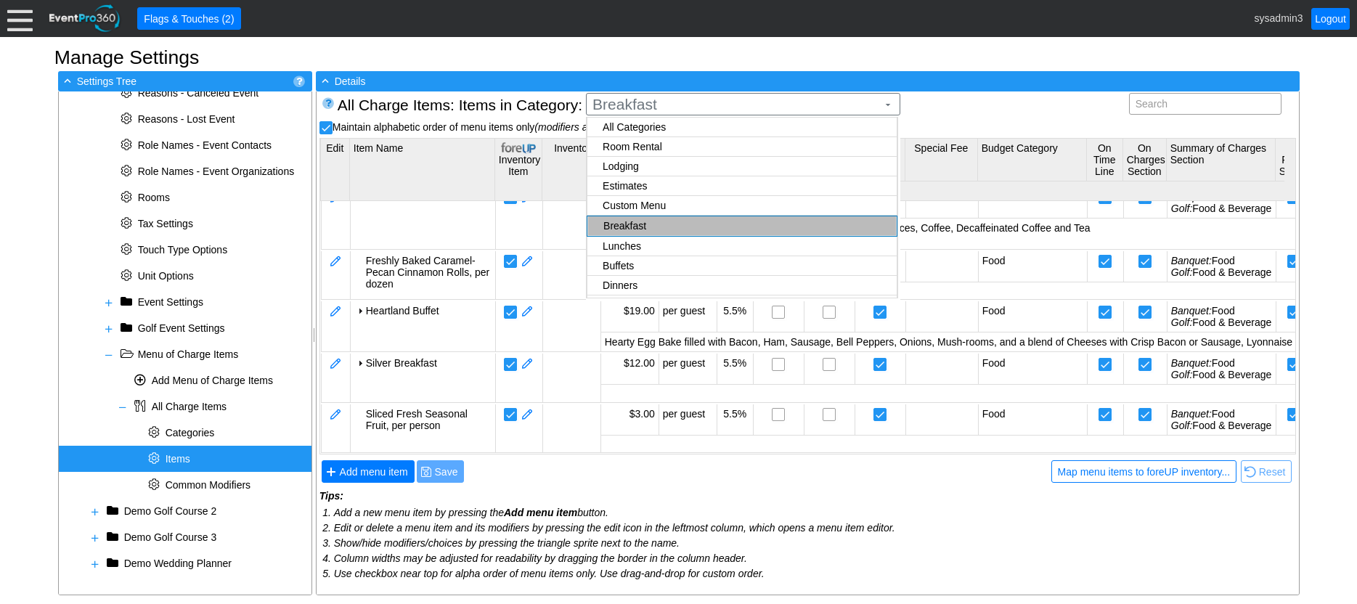
click at [636, 166] on body "Calendar of Events + New Event + Reports + Manage Contacts + Manage Organizatio…" at bounding box center [678, 302] width 1357 height 604
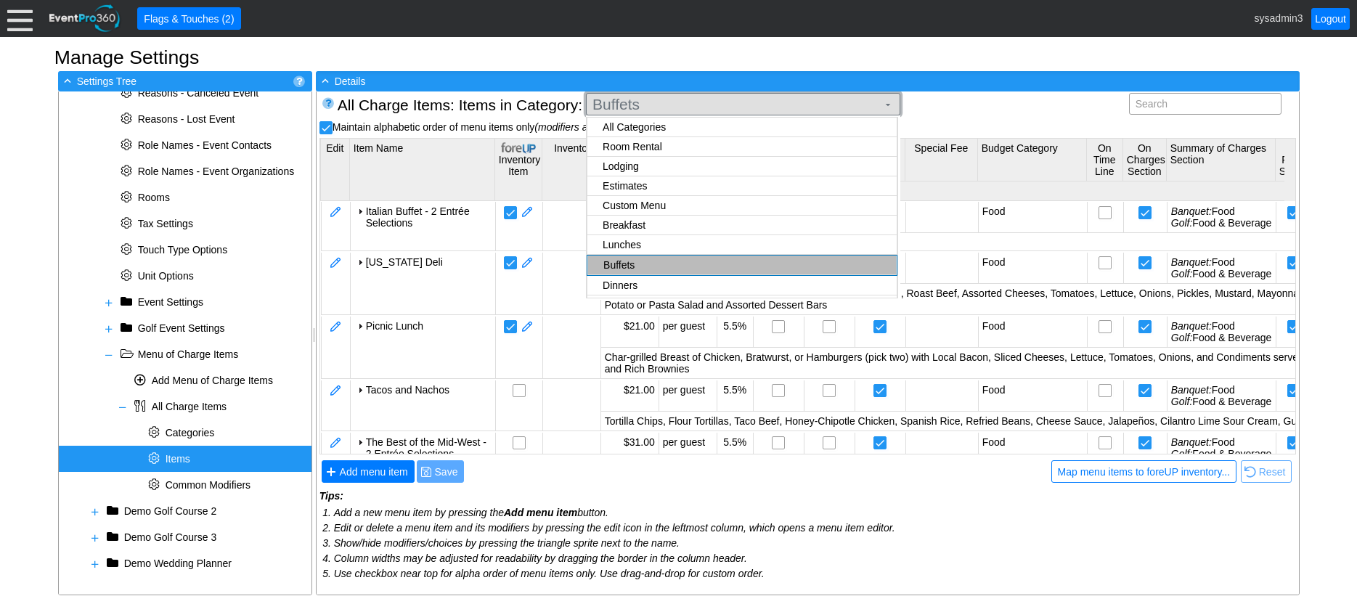
click at [722, 110] on span "Buffets" at bounding box center [735, 104] width 290 height 15
checkbox input "false"
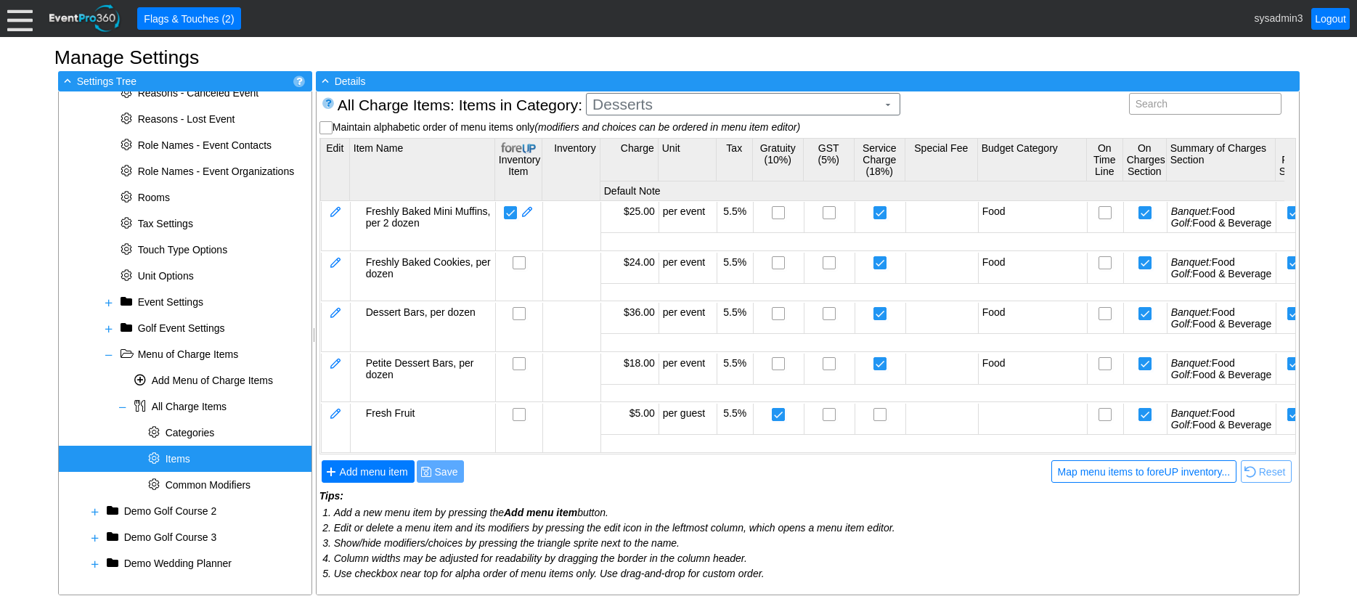
click at [646, 186] on body "Calendar of Events + New Event + Reports + Manage Contacts + Manage Organizatio…" at bounding box center [678, 302] width 1357 height 604
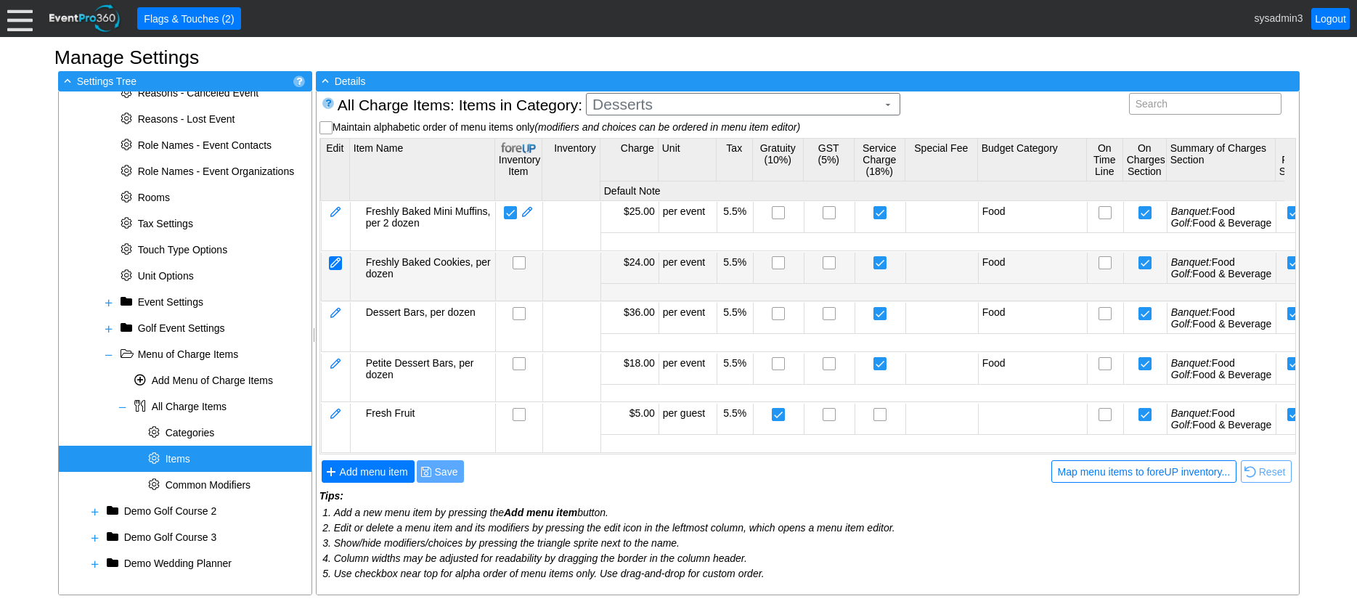
click at [334, 269] on div at bounding box center [335, 263] width 13 height 14
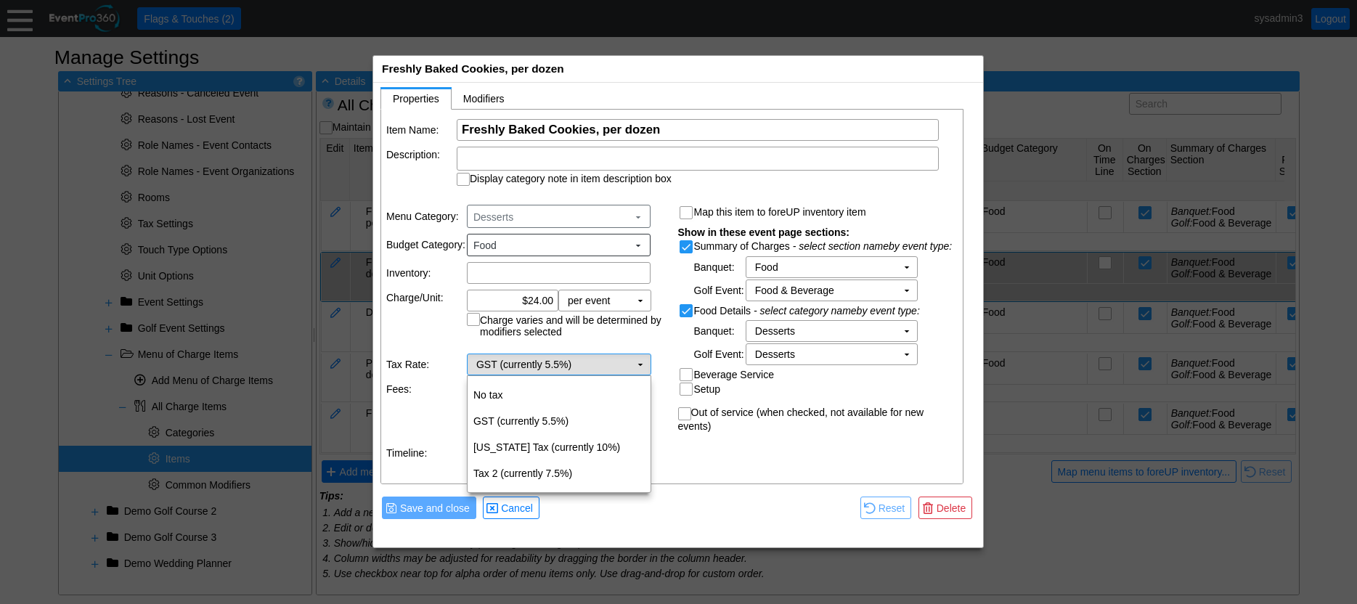
click at [640, 365] on td "▼" at bounding box center [640, 364] width 20 height 20
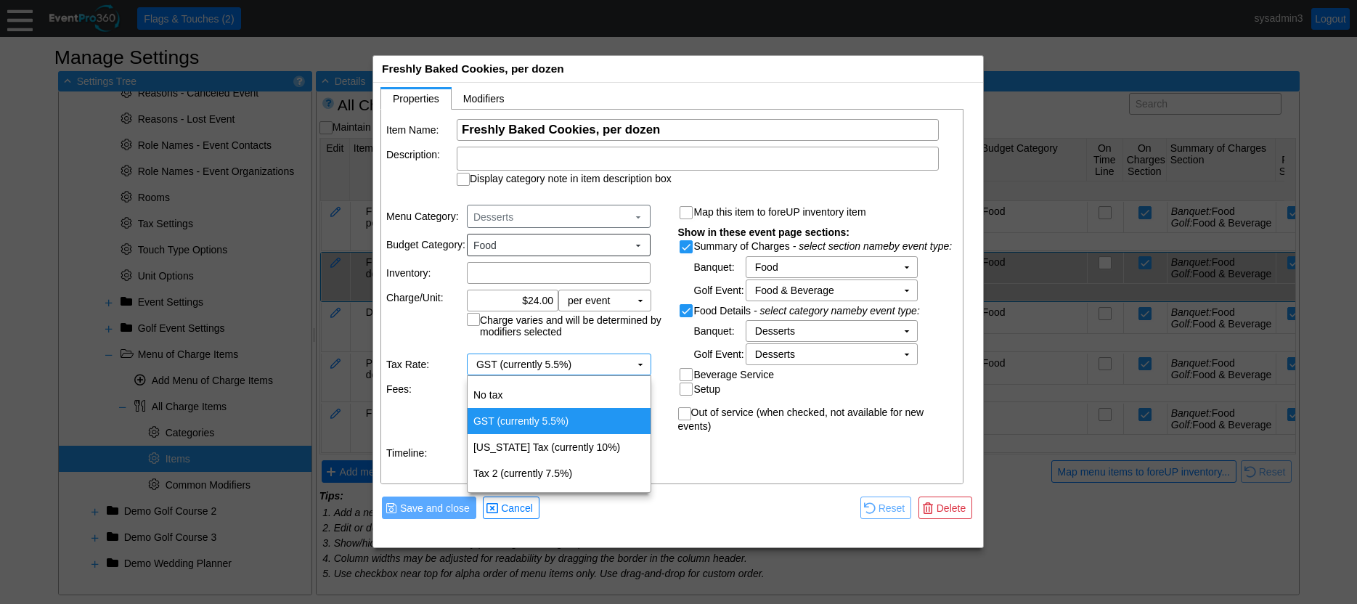
click at [691, 443] on div "Item Name: Χ Freshly Baked Cookies, per dozen Name of the menu item Description…" at bounding box center [672, 297] width 583 height 375
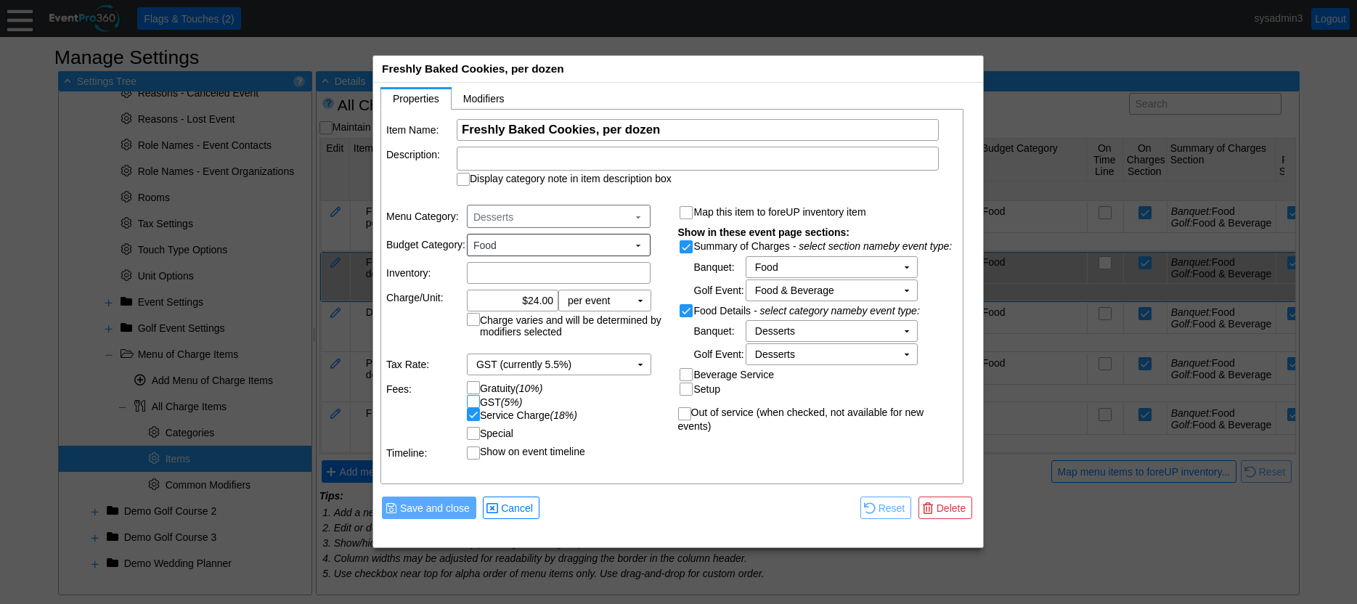
click at [476, 401] on input "GST (5%)" at bounding box center [475, 403] width 15 height 15
checkbox input "true"
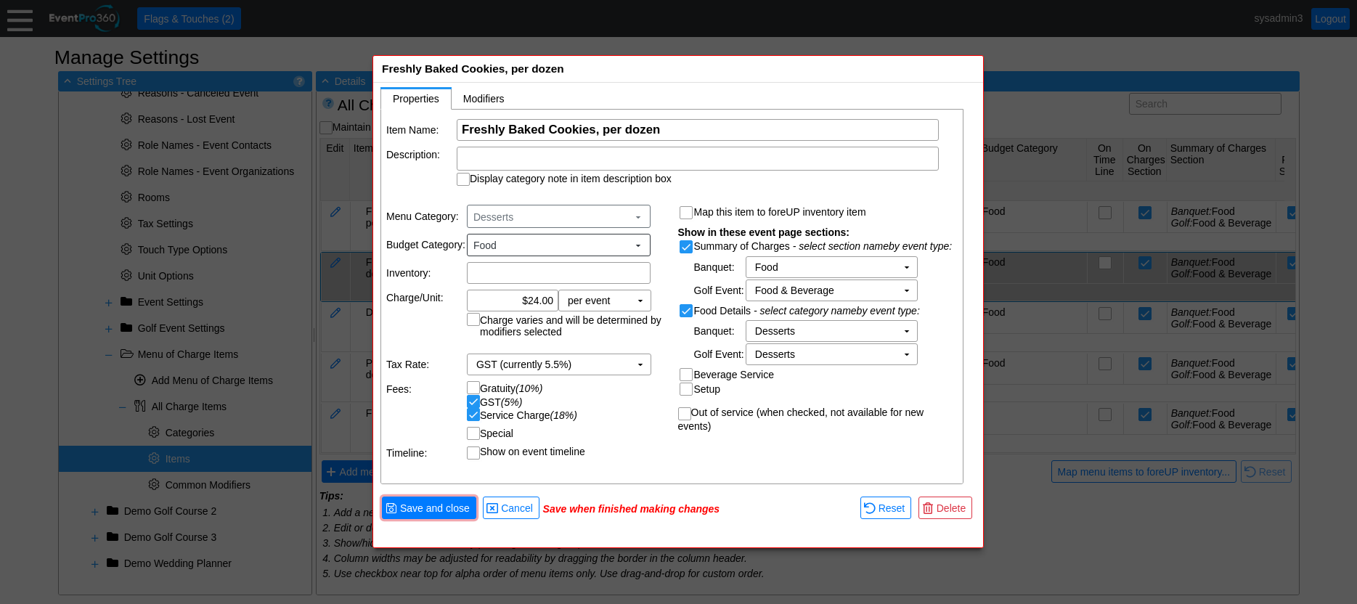
click at [474, 391] on input "Gratuity (10%)" at bounding box center [475, 389] width 15 height 15
click at [471, 391] on input "Gratuity (10%)" at bounding box center [475, 389] width 15 height 15
checkbox input "false"
click at [471, 402] on input "GST (5%)" at bounding box center [475, 403] width 15 height 15
checkbox input "false"
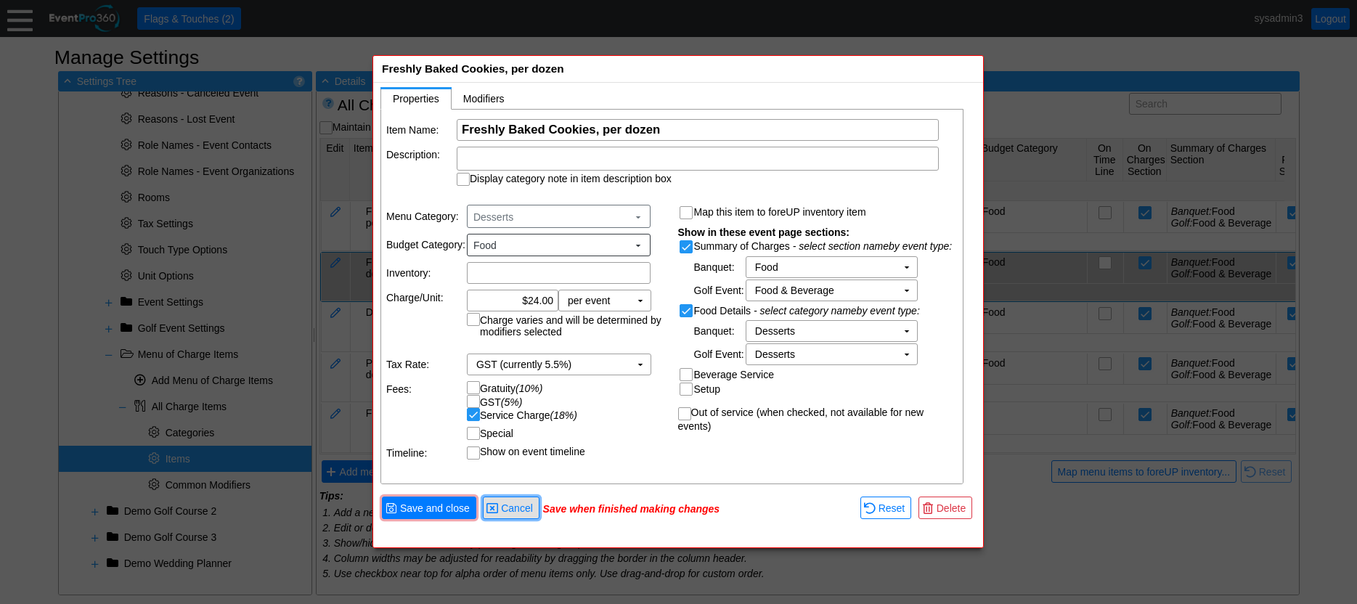
click at [523, 513] on span "Cancel" at bounding box center [517, 508] width 38 height 15
